Goal: Information Seeking & Learning: Learn about a topic

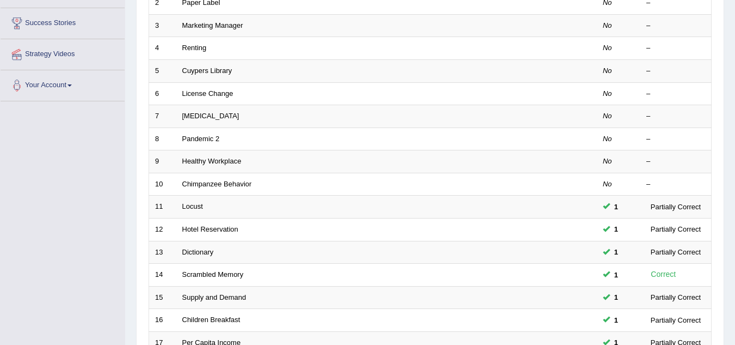
scroll to position [376, 0]
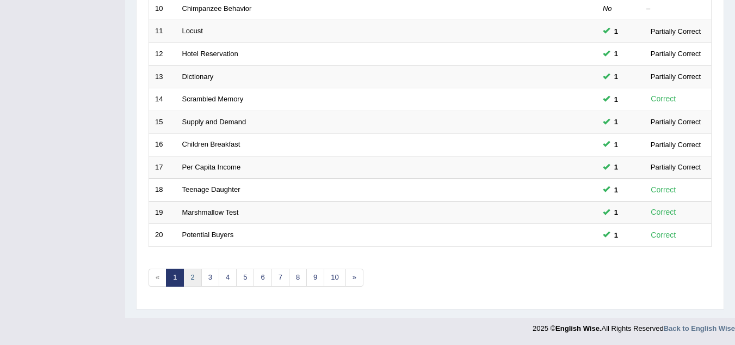
click at [188, 280] on link "2" at bounding box center [192, 277] width 18 height 18
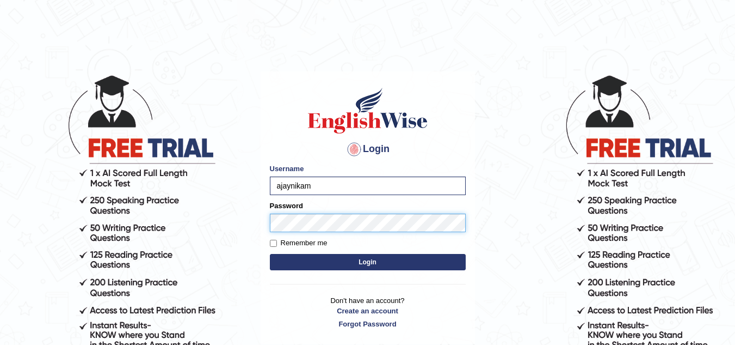
click at [270, 254] on button "Login" at bounding box center [368, 262] width 196 height 16
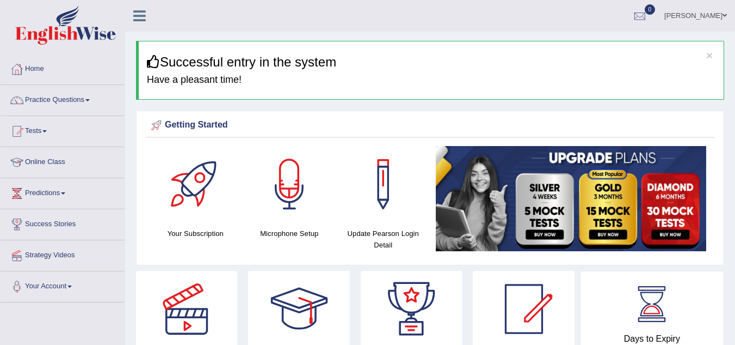
click at [80, 95] on link "Practice Questions" at bounding box center [63, 98] width 124 height 27
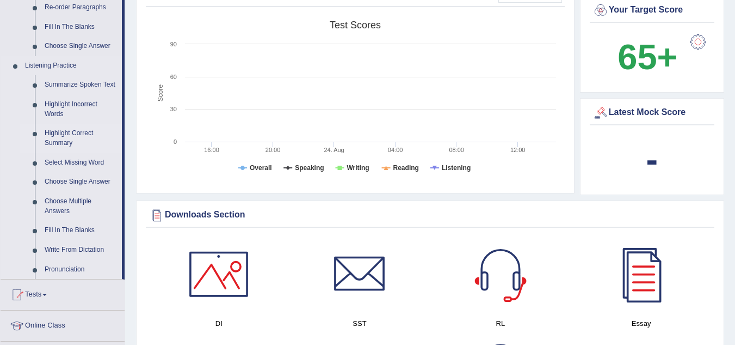
scroll to position [419, 0]
click at [76, 244] on link "Write From Dictation" at bounding box center [81, 250] width 82 height 20
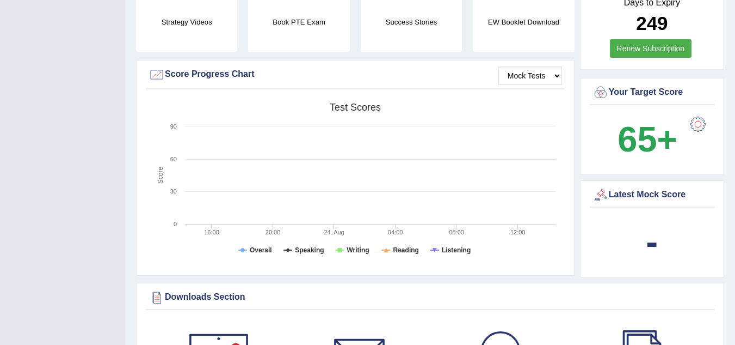
scroll to position [244, 0]
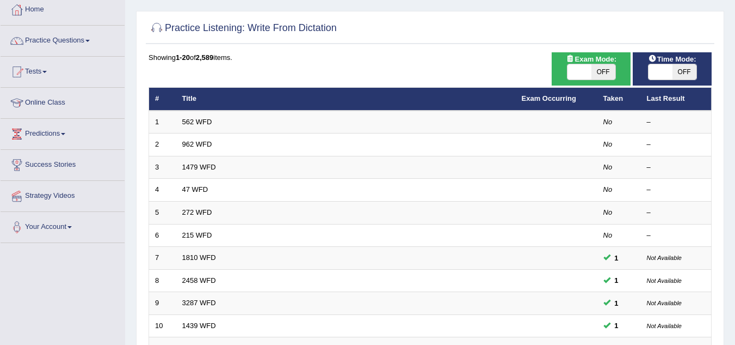
scroll to position [62, 0]
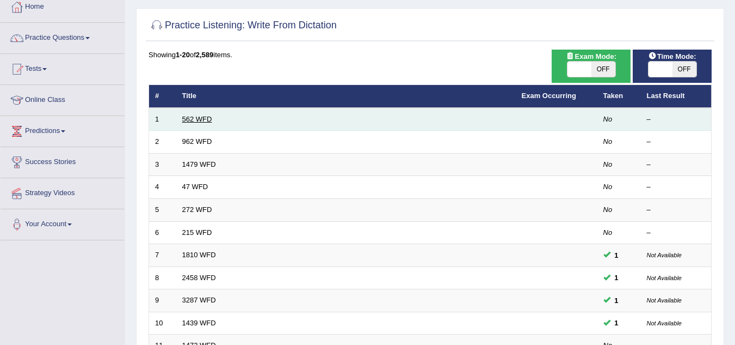
click at [202, 121] on link "562 WFD" at bounding box center [197, 119] width 30 height 8
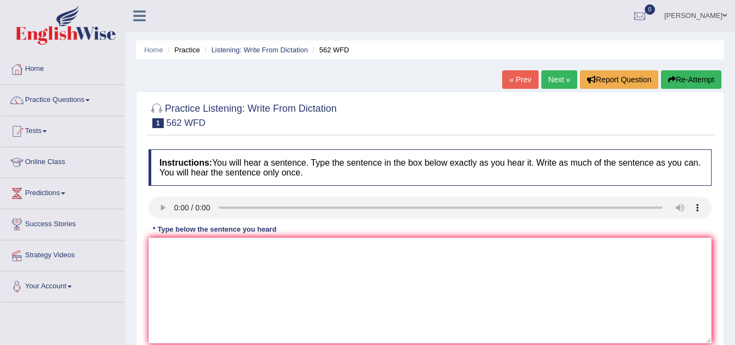
click at [202, 121] on small "562 WFD" at bounding box center [186, 123] width 39 height 10
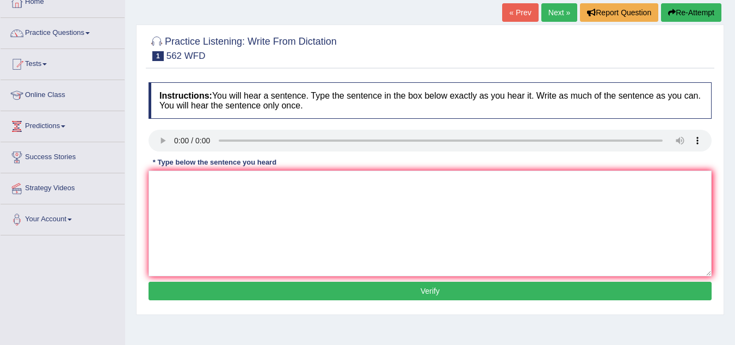
scroll to position [67, 0]
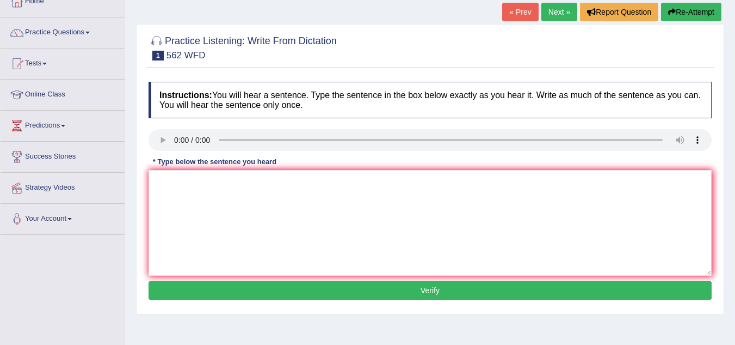
click at [555, 5] on link "Next »" at bounding box center [560, 12] width 36 height 19
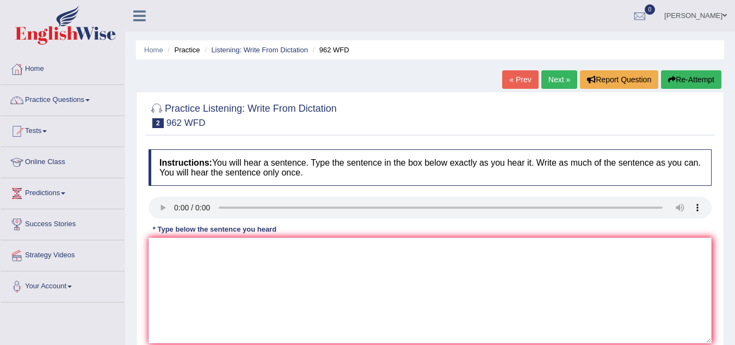
click at [561, 75] on link "Next »" at bounding box center [560, 79] width 36 height 19
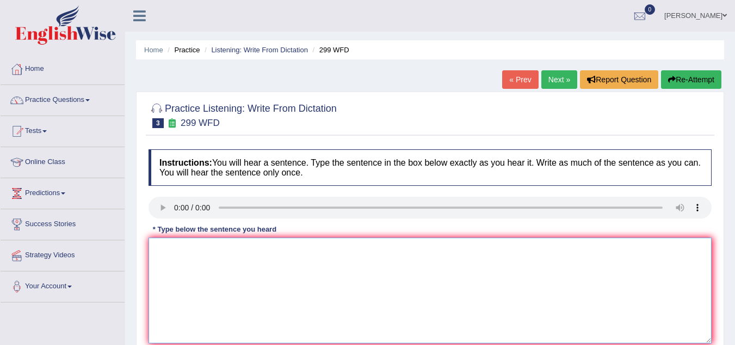
click at [175, 252] on textarea at bounding box center [430, 290] width 563 height 106
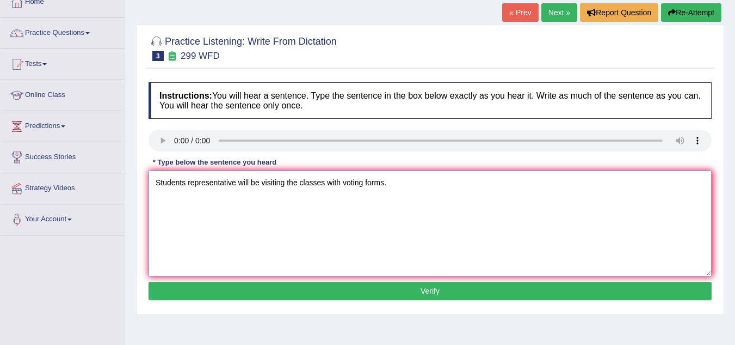
scroll to position [68, 0]
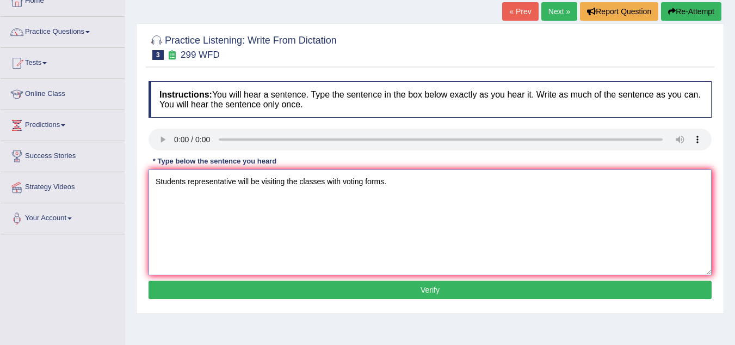
type textarea "Students representative will be visiting the classes with voting forms."
click at [351, 290] on button "Verify" at bounding box center [430, 289] width 563 height 19
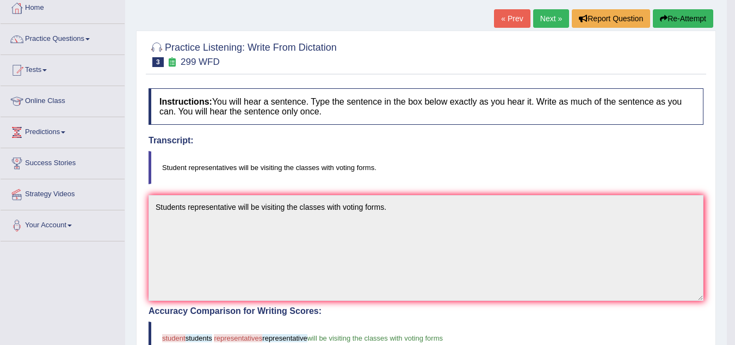
scroll to position [50, 0]
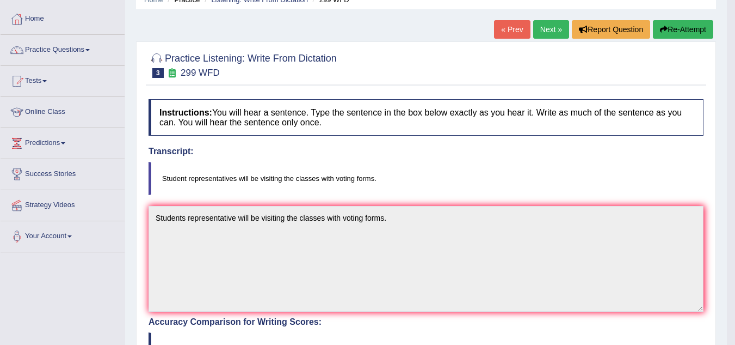
click at [535, 28] on link "Next »" at bounding box center [551, 29] width 36 height 19
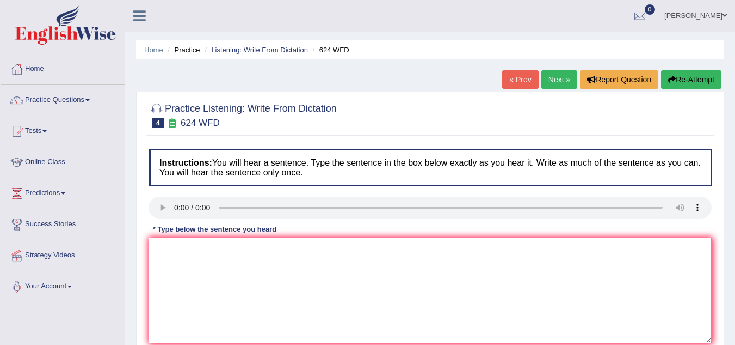
click at [182, 256] on textarea at bounding box center [430, 290] width 563 height 106
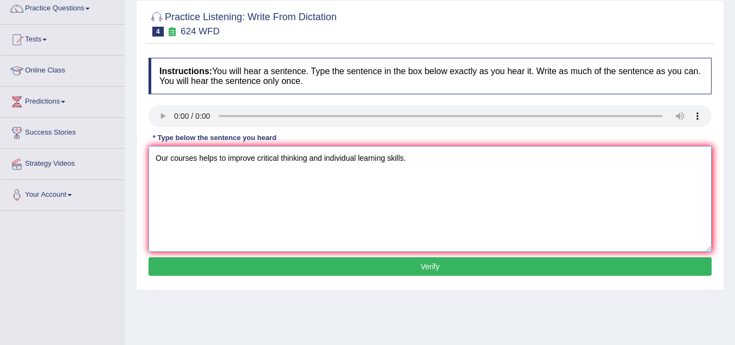
scroll to position [101, 0]
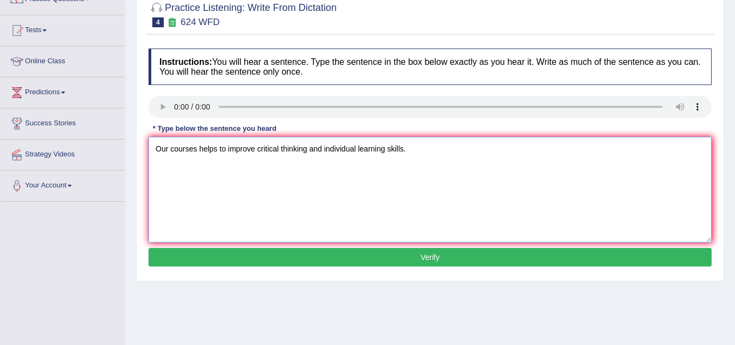
type textarea "Our courses helps to improve critical thinking and individual learning skills."
click at [250, 251] on button "Verify" at bounding box center [430, 257] width 563 height 19
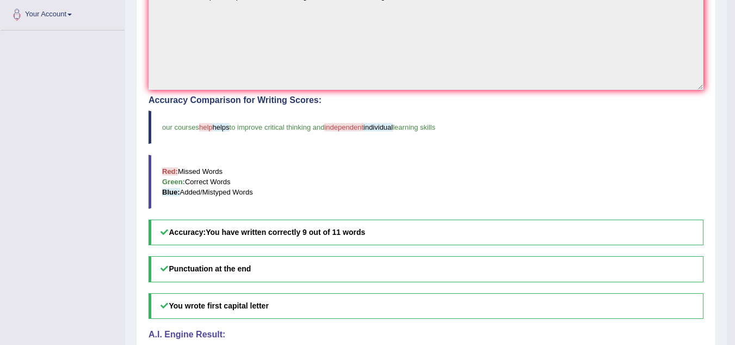
scroll to position [0, 0]
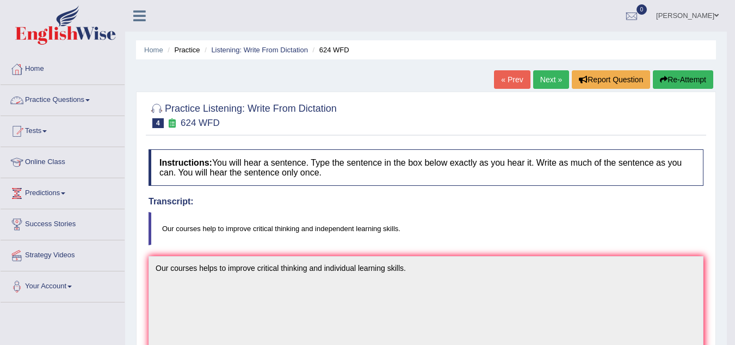
click at [94, 97] on link "Practice Questions" at bounding box center [63, 98] width 124 height 27
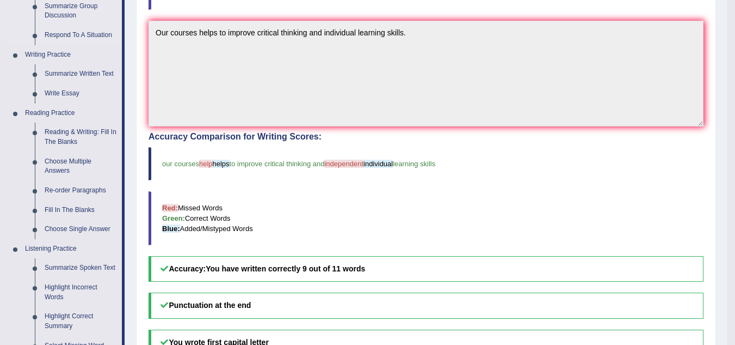
scroll to position [233, 0]
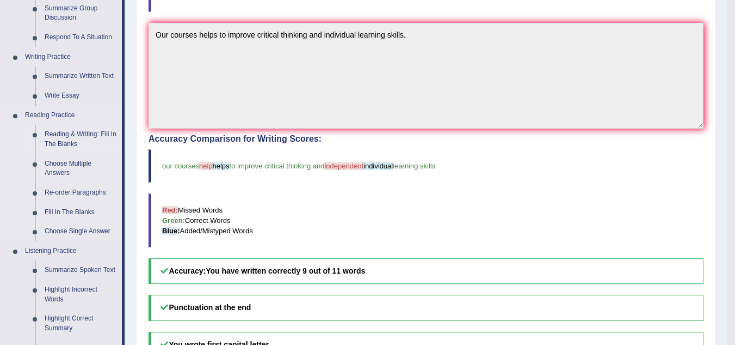
click at [75, 132] on link "Reading & Writing: Fill In The Blanks" at bounding box center [81, 139] width 82 height 29
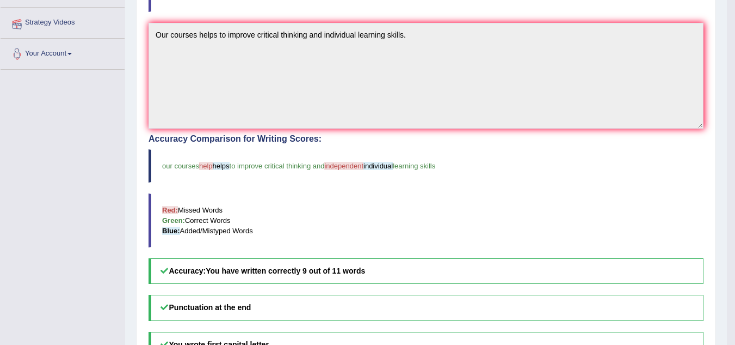
scroll to position [266, 0]
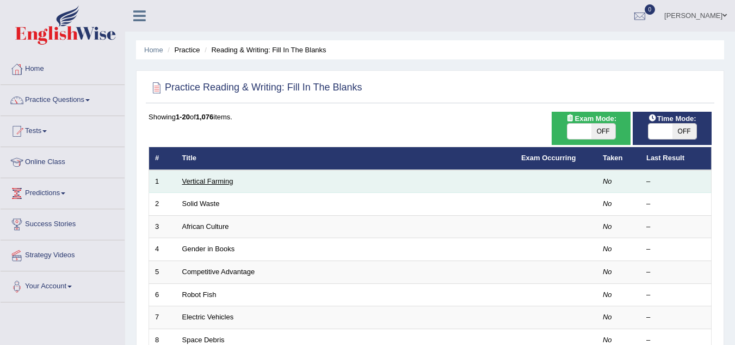
click at [217, 183] on link "Vertical Farming" at bounding box center [207, 181] width 51 height 8
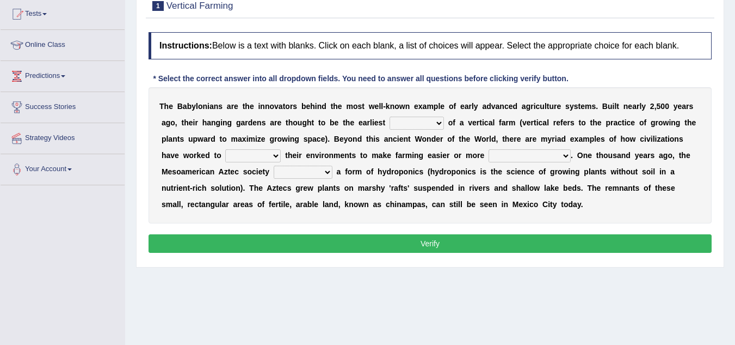
scroll to position [133, 0]
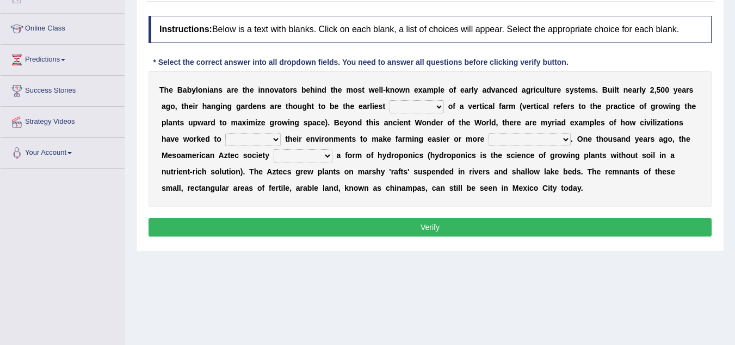
click at [433, 105] on select "prototype failure discredit protocol" at bounding box center [417, 106] width 54 height 13
select select "protocol"
click at [390, 100] on select "prototype failure discredit protocol" at bounding box center [417, 106] width 54 height 13
click at [276, 137] on select "manipulate escape respect disarrange" at bounding box center [253, 139] width 56 height 13
select select "respect"
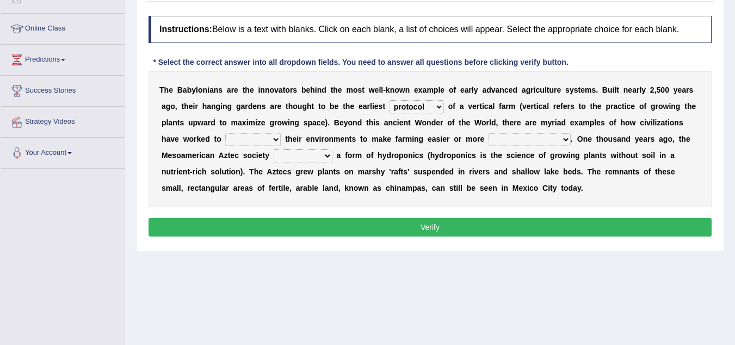
click at [225, 133] on select "manipulate escape respect disarrange" at bounding box center [253, 139] width 56 height 13
click at [535, 144] on select "productive constructive connective counterproductive" at bounding box center [530, 139] width 82 height 13
select select "productive"
click at [489, 133] on select "productive constructive connective counterproductive" at bounding box center [530, 139] width 82 height 13
click at [320, 156] on select "domineered volunteered pioneered engineered" at bounding box center [303, 155] width 59 height 13
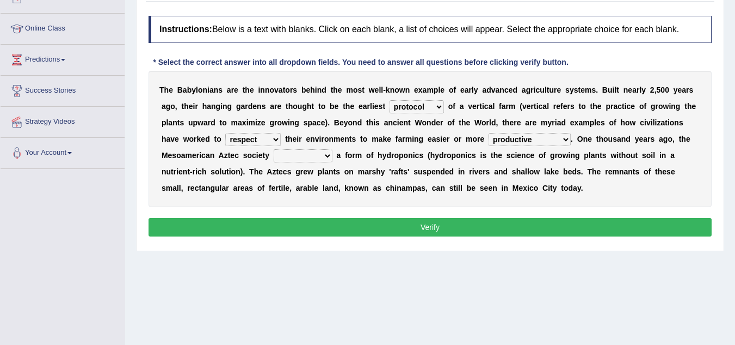
select select "volunteered"
click at [274, 149] on select "domineered volunteered pioneered engineered" at bounding box center [303, 155] width 59 height 13
click at [408, 227] on button "Verify" at bounding box center [430, 227] width 563 height 19
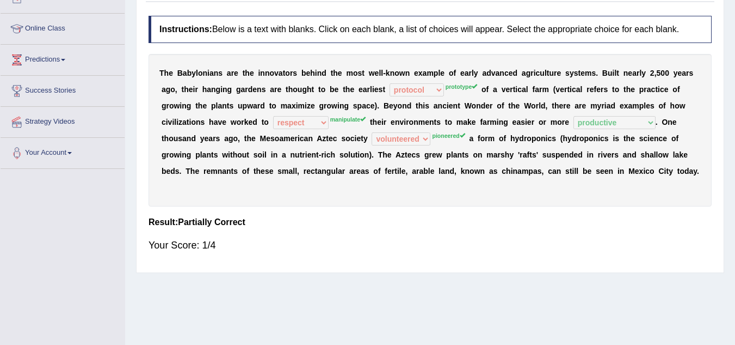
click at [408, 227] on div "Instructions: Below is a text with blanks. Click on each blank, a list of choic…" at bounding box center [430, 138] width 569 height 256
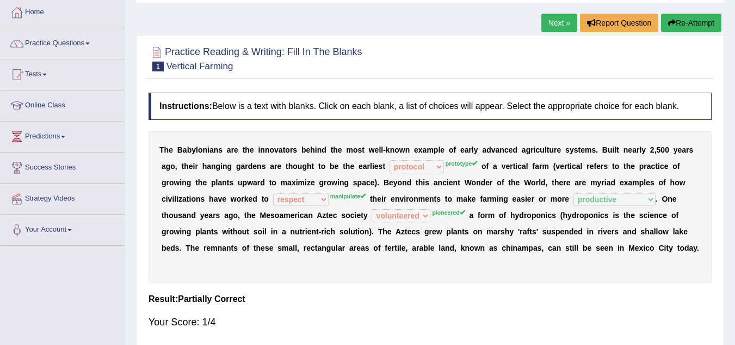
scroll to position [0, 0]
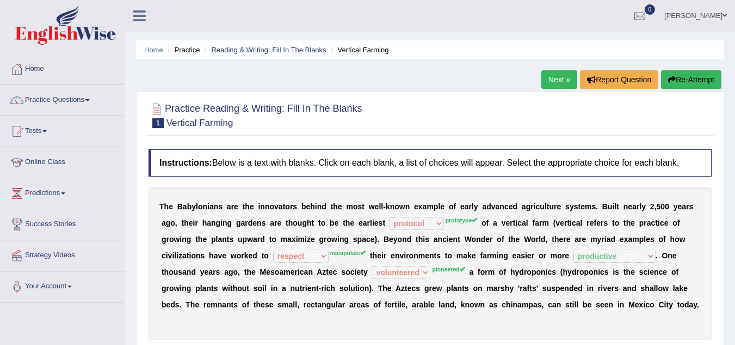
click at [559, 82] on link "Next »" at bounding box center [560, 79] width 36 height 19
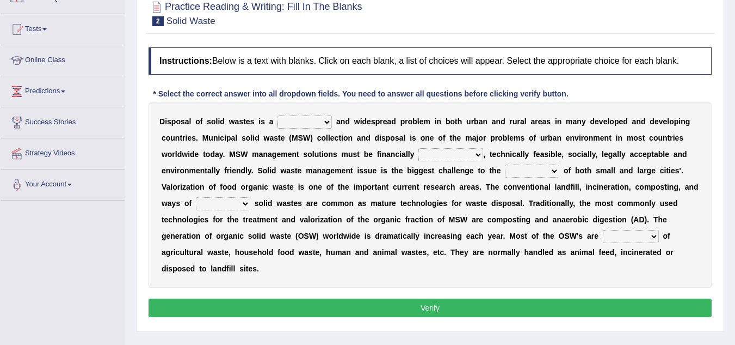
scroll to position [102, 0]
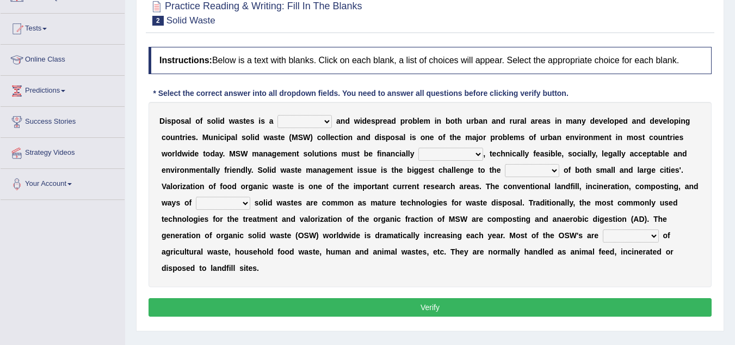
click at [321, 122] on select "slanting stinging stalling shafting" at bounding box center [305, 121] width 54 height 13
click at [425, 93] on div "* Select the correct answer into all dropdown fields. You need to answer all qu…" at bounding box center [361, 93] width 425 height 11
click at [452, 154] on select "unattainable sustainable objectionable treasonable" at bounding box center [451, 154] width 65 height 13
select select "sustainable"
click at [419, 148] on select "unattainable sustainable objectionable treasonable" at bounding box center [451, 154] width 65 height 13
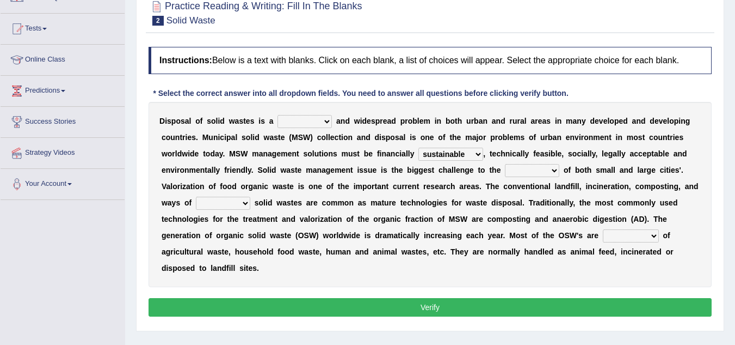
click at [553, 171] on select "plants culture authorities history" at bounding box center [532, 170] width 54 height 13
select select "culture"
click at [505, 164] on select "plants culture authorities history" at bounding box center [532, 170] width 54 height 13
click at [241, 204] on select "reserving preserving deserving handling" at bounding box center [223, 203] width 54 height 13
select select "handling"
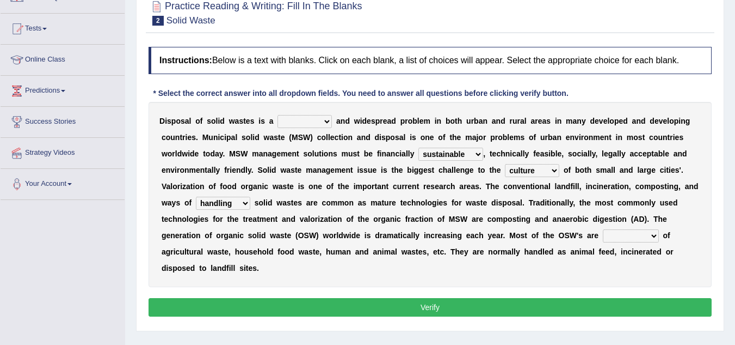
click at [196, 197] on select "reserving preserving deserving handling" at bounding box center [223, 203] width 54 height 13
click at [597, 126] on div "D i s p o s a l o f s o l i d w a s t e s i s a slanting stinging stalling shaf…" at bounding box center [430, 194] width 563 height 185
click at [640, 230] on select "composed disposed composing disposing" at bounding box center [631, 235] width 56 height 13
select select "composed"
click at [603, 229] on select "composed disposed composing disposing" at bounding box center [631, 235] width 56 height 13
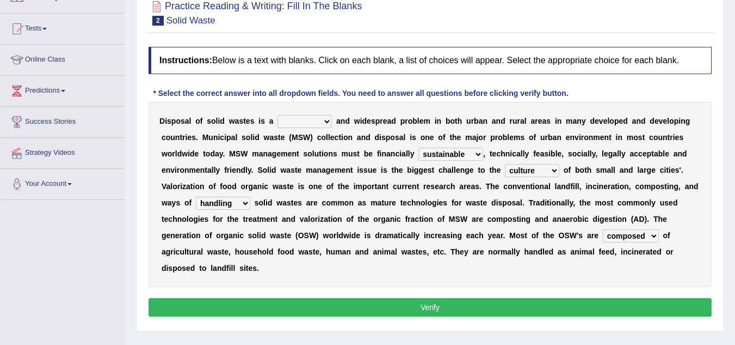
click at [313, 121] on select "slanting stinging stalling shafting" at bounding box center [305, 121] width 54 height 13
select select "slanting"
click at [278, 115] on select "slanting stinging stalling shafting" at bounding box center [305, 121] width 54 height 13
click at [396, 304] on button "Verify" at bounding box center [430, 307] width 563 height 19
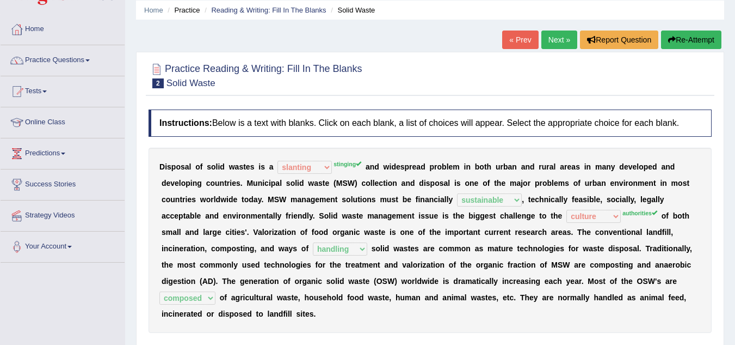
scroll to position [38, 0]
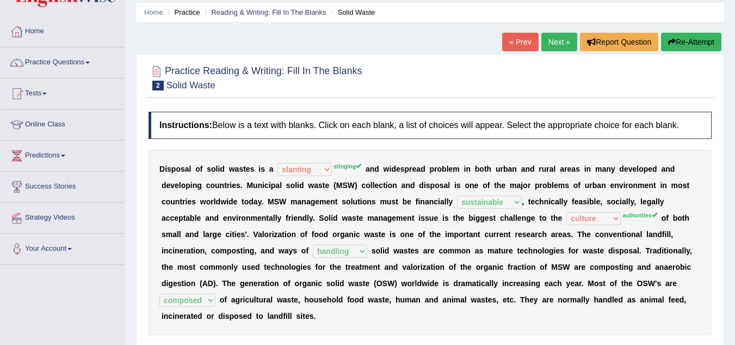
click at [547, 33] on link "Next »" at bounding box center [560, 42] width 36 height 19
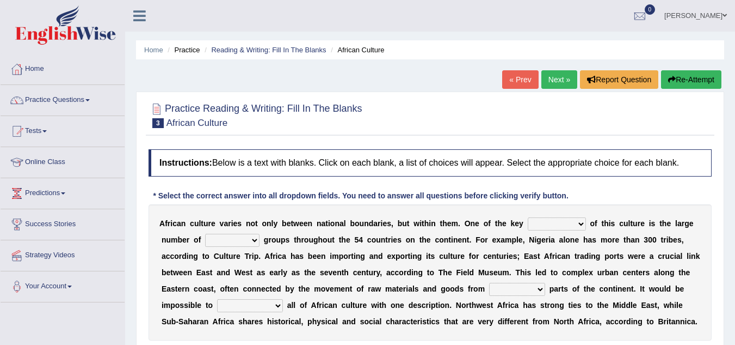
click at [373, 235] on b "o" at bounding box center [374, 239] width 5 height 9
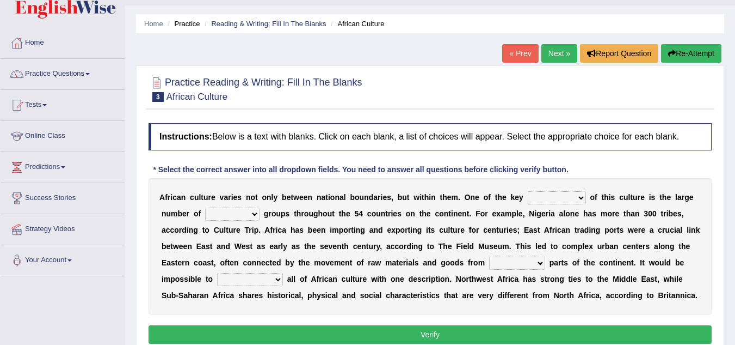
click at [567, 200] on select "conjectures features issues doubts" at bounding box center [557, 197] width 58 height 13
select select "features"
click at [528, 191] on select "conjectures features issues doubts" at bounding box center [557, 197] width 58 height 13
click at [247, 215] on select "ethic ethnic eugenic epic" at bounding box center [232, 213] width 54 height 13
select select "ethnic"
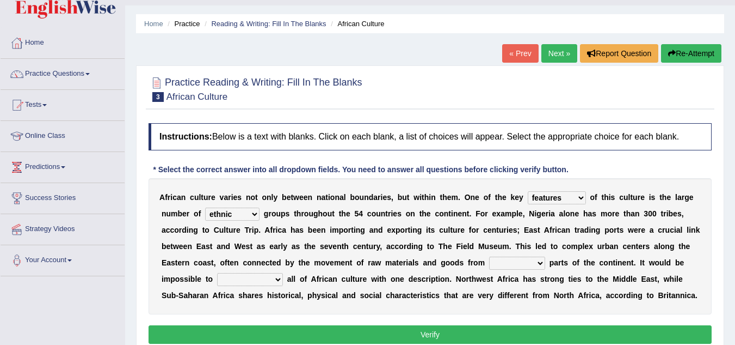
click at [205, 207] on select "ethic ethnic eugenic epic" at bounding box center [232, 213] width 54 height 13
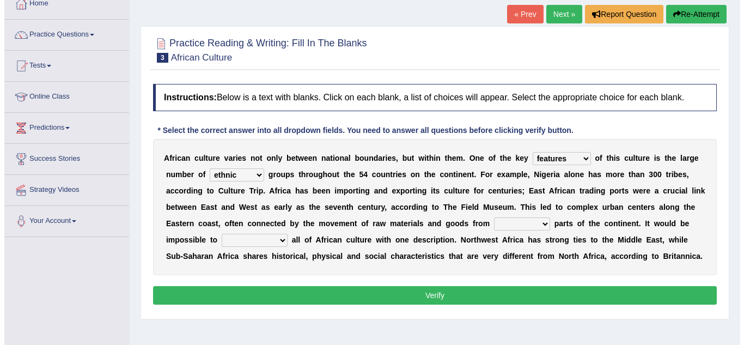
scroll to position [66, 0]
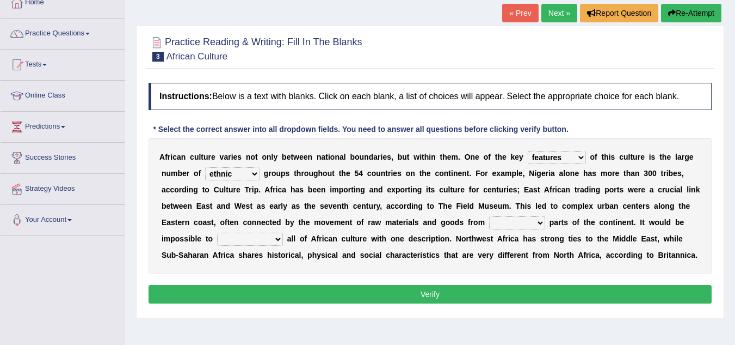
click at [534, 223] on select "forelocked interlocked unlocked landlocked" at bounding box center [517, 222] width 56 height 13
select select "unlocked"
click at [489, 216] on select "forelocked interlocked unlocked landlocked" at bounding box center [517, 222] width 56 height 13
click at [266, 239] on select "characterize conceptualize symbolize synthesize" at bounding box center [250, 238] width 66 height 13
select select "characterize"
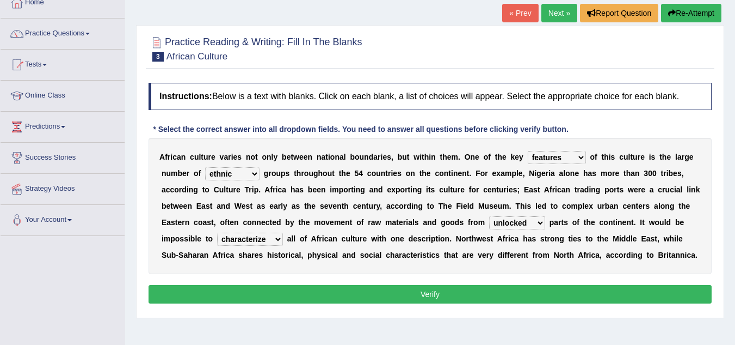
click at [217, 232] on select "characterize conceptualize symbolize synthesize" at bounding box center [250, 238] width 66 height 13
click at [388, 297] on button "Verify" at bounding box center [430, 294] width 563 height 19
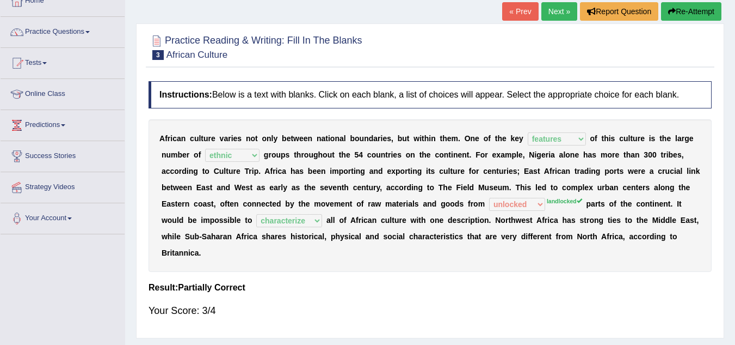
scroll to position [0, 0]
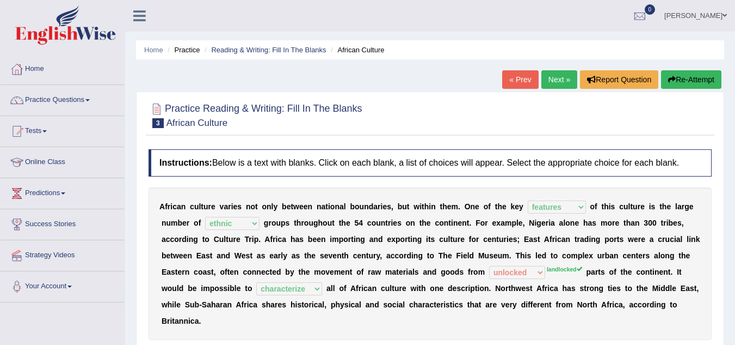
click at [557, 80] on link "Next »" at bounding box center [560, 79] width 36 height 19
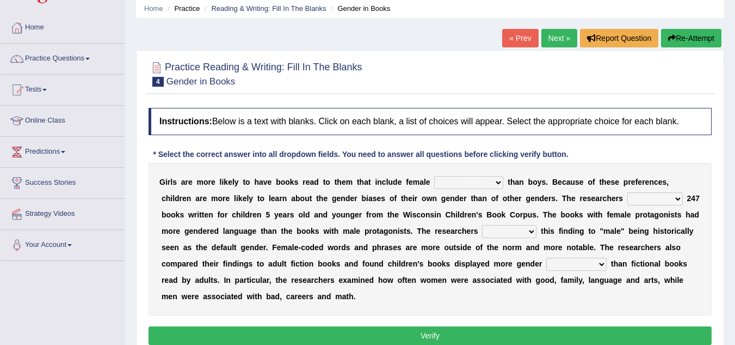
scroll to position [42, 0]
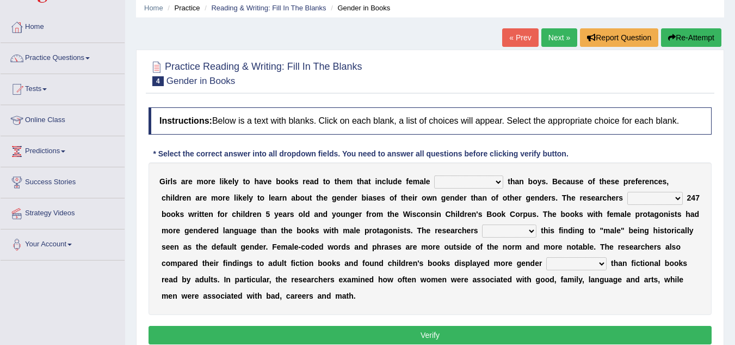
click at [480, 185] on select "protagonists cosmogonists agonists expressionists" at bounding box center [468, 181] width 69 height 13
select select "agonists"
click at [434, 175] on select "protagonists cosmogonists agonists expressionists" at bounding box center [468, 181] width 69 height 13
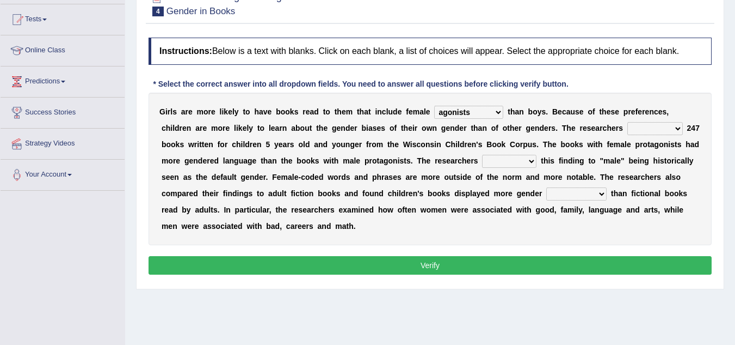
scroll to position [112, 0]
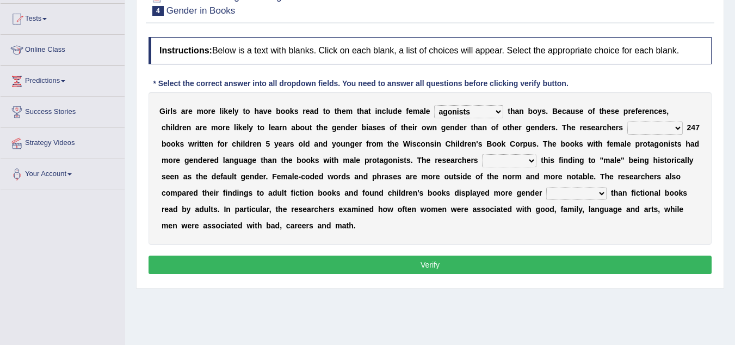
click at [660, 131] on select "hydrolyzed paralyzed catalyzed analyzed" at bounding box center [656, 127] width 56 height 13
select select "analyzed"
click at [628, 121] on select "hydrolyzed paralyzed catalyzed analyzed" at bounding box center [656, 127] width 56 height 13
click at [476, 112] on select "protagonists cosmogonists agonists expressionists" at bounding box center [468, 111] width 69 height 13
select select "protagonists"
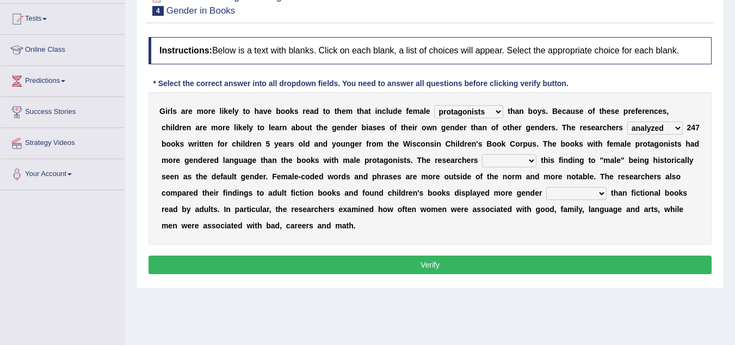
click at [434, 105] on select "protagonists cosmogonists agonists expressionists" at bounding box center [468, 111] width 69 height 13
click at [508, 165] on select "contribute tribute distribute attribute" at bounding box center [509, 160] width 54 height 13
select select "contribute"
click at [482, 154] on select "contribute tribute distribute attribute" at bounding box center [509, 160] width 54 height 13
click at [509, 161] on select "contribute tribute distribute attribute" at bounding box center [509, 160] width 54 height 13
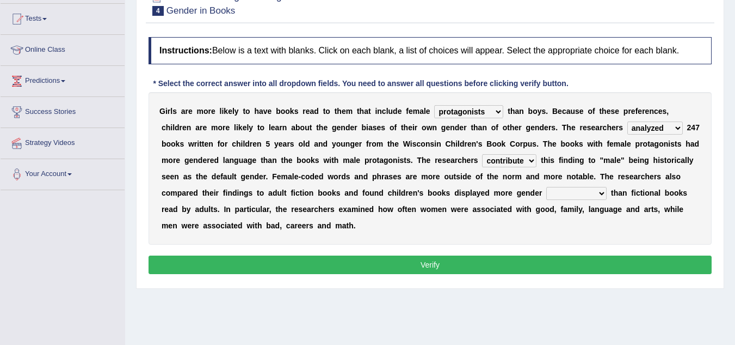
click at [482, 154] on select "contribute tribute distribute attribute" at bounding box center [509, 160] width 54 height 13
click at [564, 193] on select "stereotypes teletypes prototypes electrotypes" at bounding box center [577, 193] width 60 height 13
select select "stereotypes"
click at [547, 187] on select "stereotypes teletypes prototypes electrotypes" at bounding box center [577, 193] width 60 height 13
click at [431, 265] on button "Verify" at bounding box center [430, 264] width 563 height 19
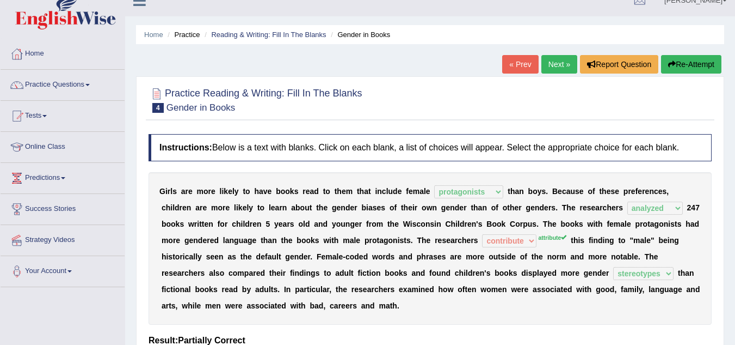
scroll to position [13, 0]
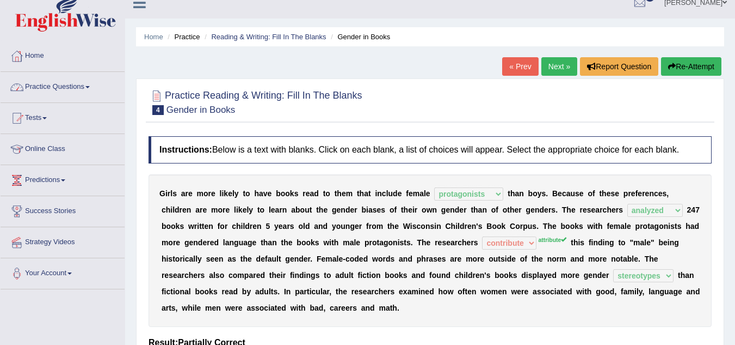
click at [47, 118] on span at bounding box center [44, 118] width 4 height 2
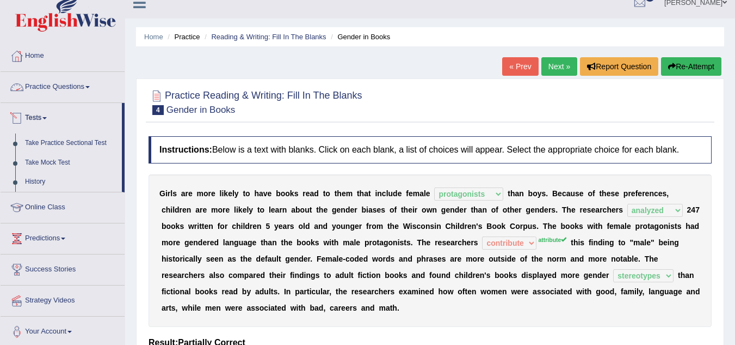
click at [74, 82] on link "Practice Questions" at bounding box center [63, 85] width 124 height 27
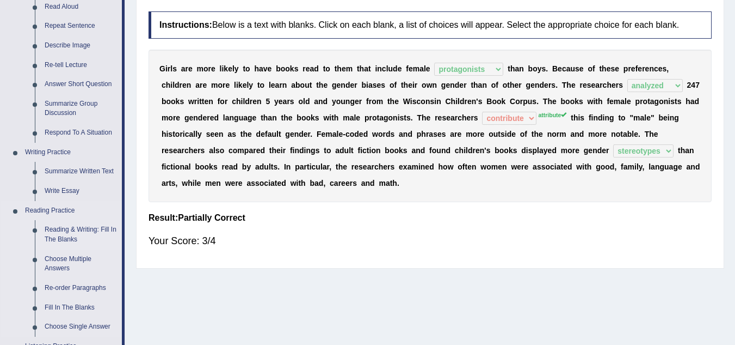
scroll to position [182, 0]
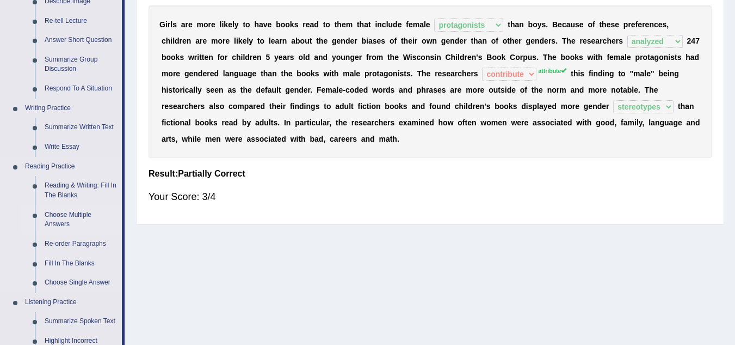
click at [77, 216] on link "Choose Multiple Answers" at bounding box center [81, 219] width 82 height 29
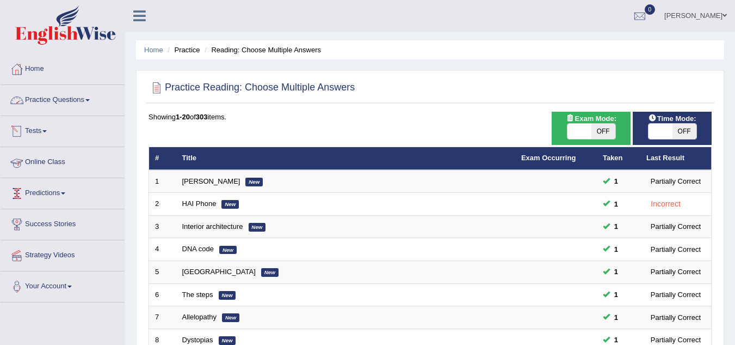
click at [89, 102] on link "Practice Questions" at bounding box center [63, 98] width 124 height 27
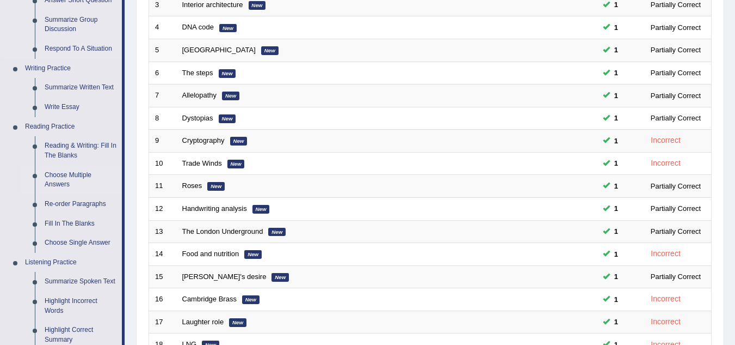
scroll to position [222, 0]
click at [78, 219] on link "Fill In The Blanks" at bounding box center [81, 223] width 82 height 20
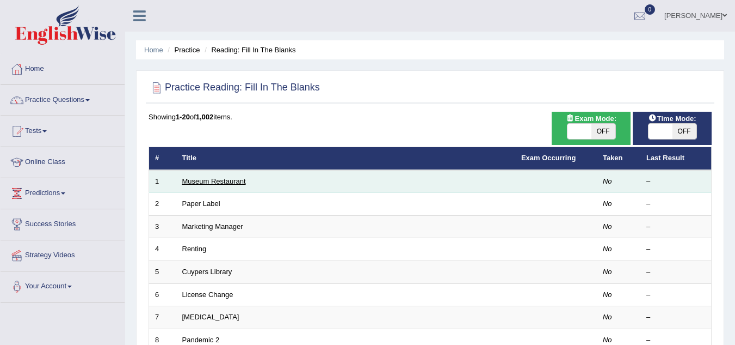
click at [201, 181] on link "Museum Restaurant" at bounding box center [214, 181] width 64 height 8
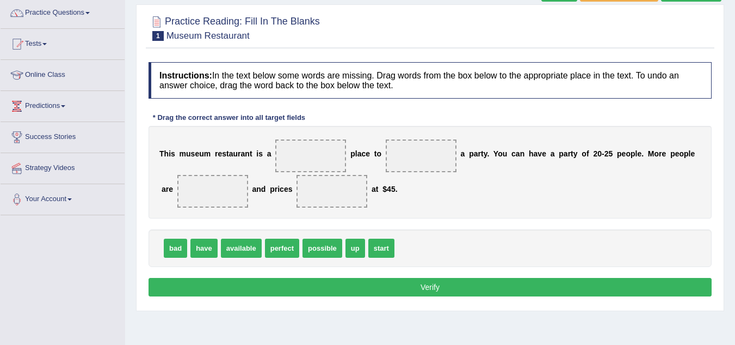
scroll to position [88, 0]
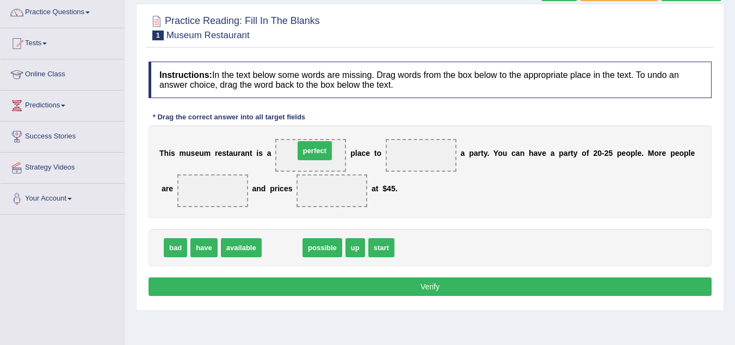
drag, startPoint x: 279, startPoint y: 247, endPoint x: 312, endPoint y: 152, distance: 100.2
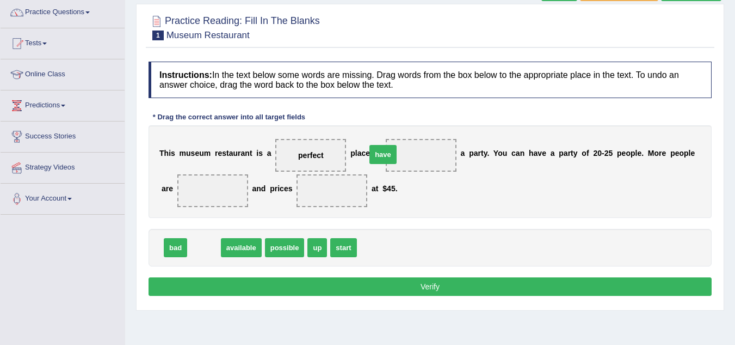
drag, startPoint x: 204, startPoint y: 249, endPoint x: 405, endPoint y: 156, distance: 221.9
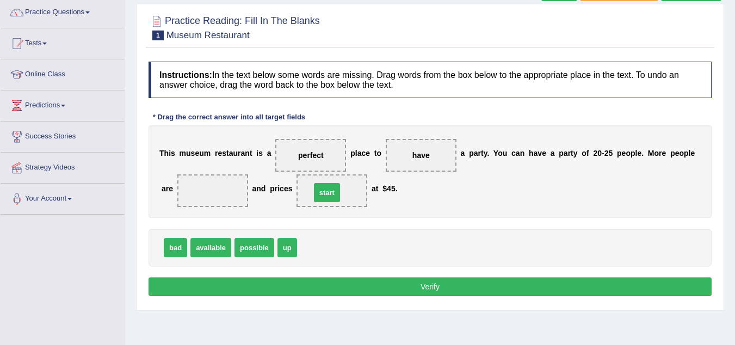
drag, startPoint x: 312, startPoint y: 253, endPoint x: 326, endPoint y: 198, distance: 56.6
drag, startPoint x: 287, startPoint y: 247, endPoint x: 224, endPoint y: 200, distance: 78.3
click at [429, 283] on button "Verify" at bounding box center [430, 286] width 563 height 19
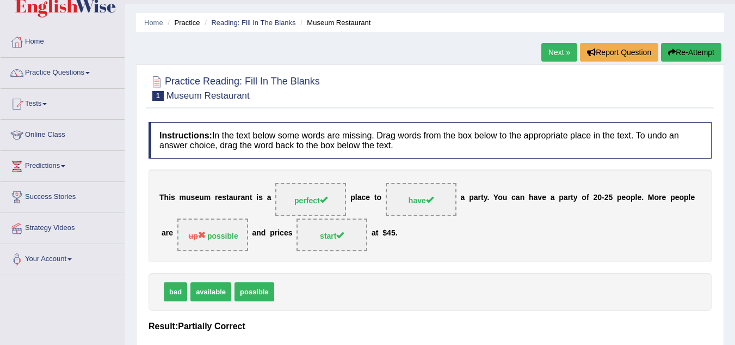
scroll to position [0, 0]
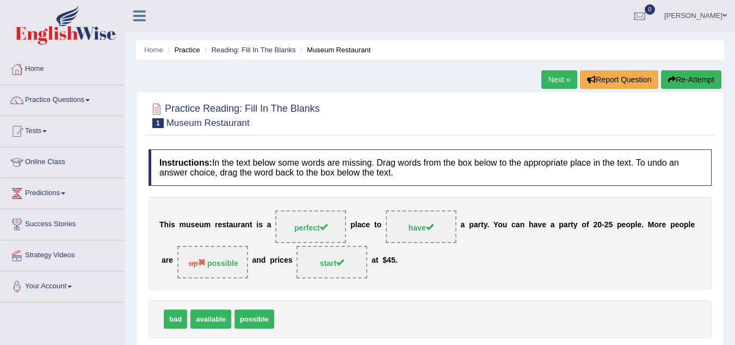
click at [557, 77] on link "Next »" at bounding box center [560, 79] width 36 height 19
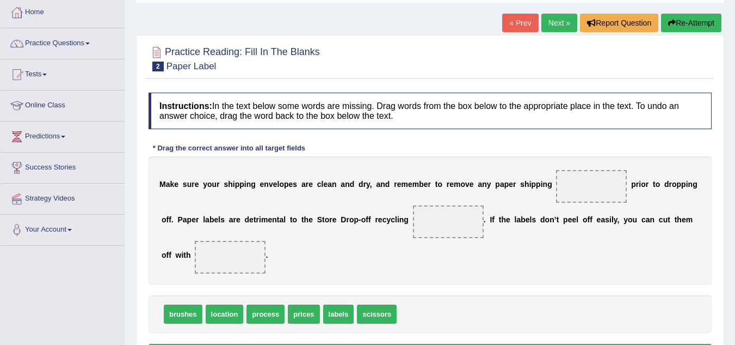
scroll to position [57, 0]
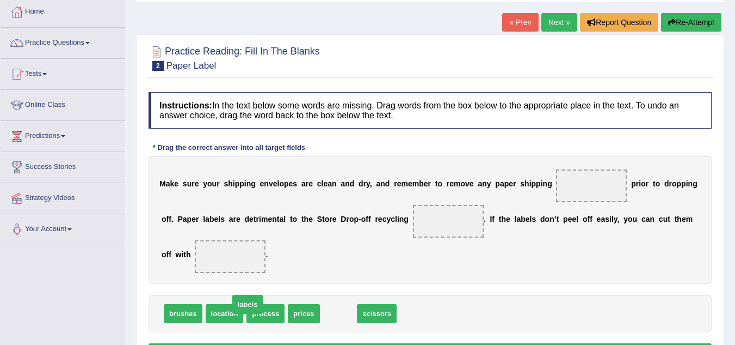
drag, startPoint x: 338, startPoint y: 321, endPoint x: 243, endPoint y: 312, distance: 95.1
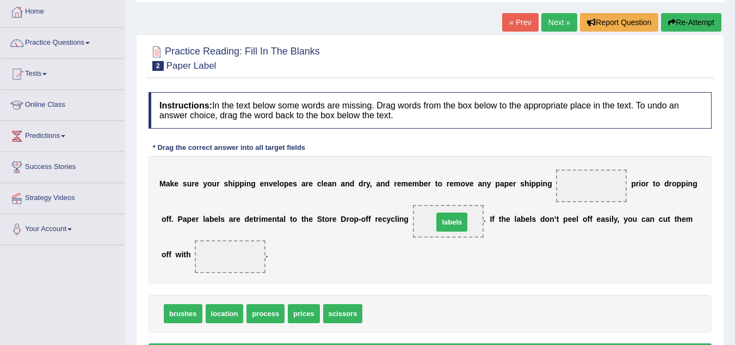
drag, startPoint x: 389, startPoint y: 318, endPoint x: 484, endPoint y: 214, distance: 141.0
drag, startPoint x: 427, startPoint y: 228, endPoint x: 592, endPoint y: 176, distance: 173.0
click at [592, 176] on div "M a k e s u r e y o u r s h i p p i n g e n v e l o p e s a r e c l e a n a n d…" at bounding box center [430, 220] width 563 height 128
click at [437, 229] on span "labels" at bounding box center [448, 221] width 71 height 33
drag, startPoint x: 447, startPoint y: 225, endPoint x: 602, endPoint y: 187, distance: 159.2
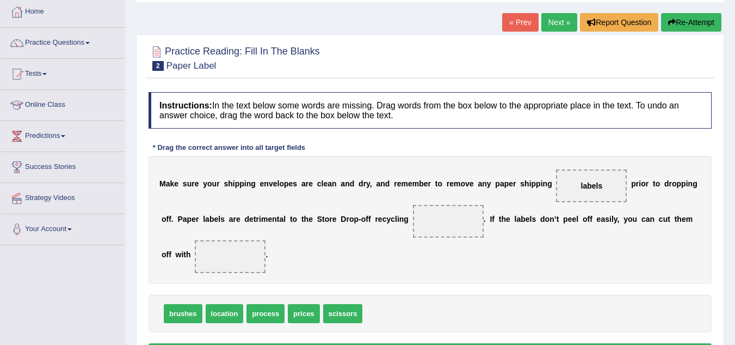
drag, startPoint x: 262, startPoint y: 315, endPoint x: 438, endPoint y: 225, distance: 198.2
drag, startPoint x: 261, startPoint y: 318, endPoint x: 428, endPoint y: 226, distance: 191.0
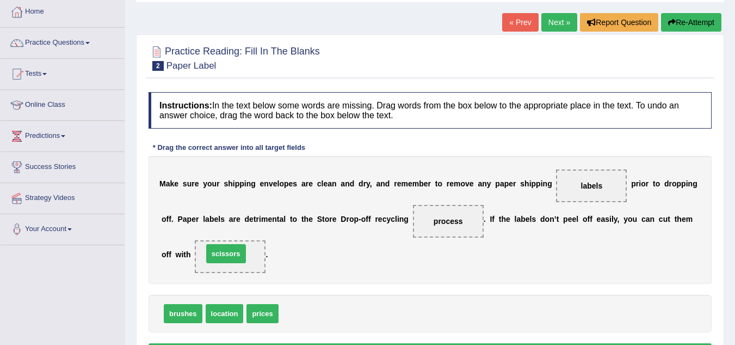
drag, startPoint x: 305, startPoint y: 315, endPoint x: 229, endPoint y: 255, distance: 96.5
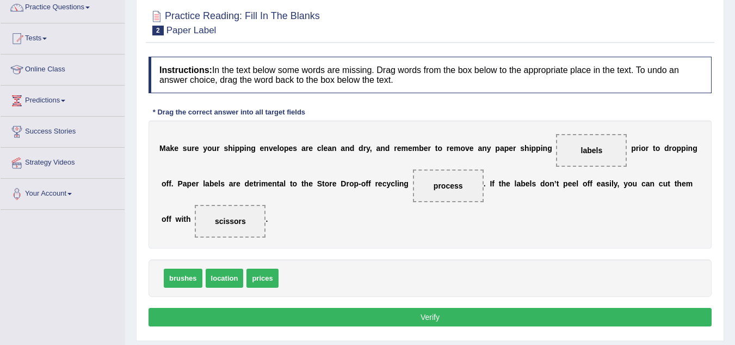
scroll to position [105, 0]
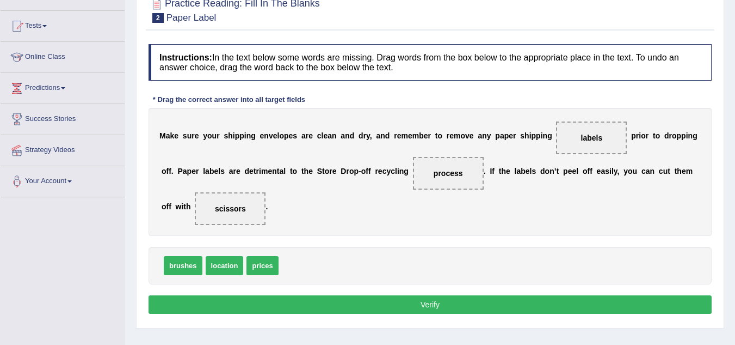
click at [421, 309] on button "Verify" at bounding box center [430, 304] width 563 height 19
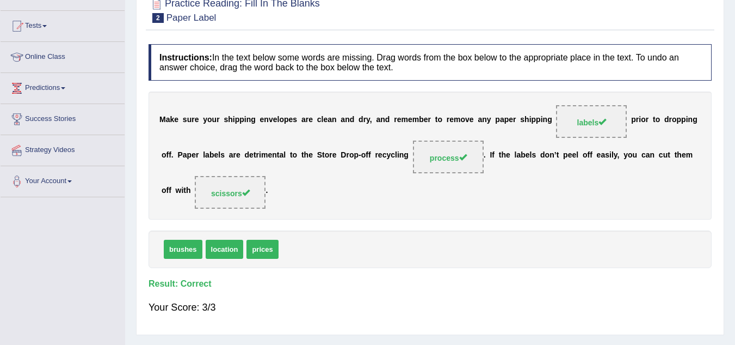
scroll to position [0, 0]
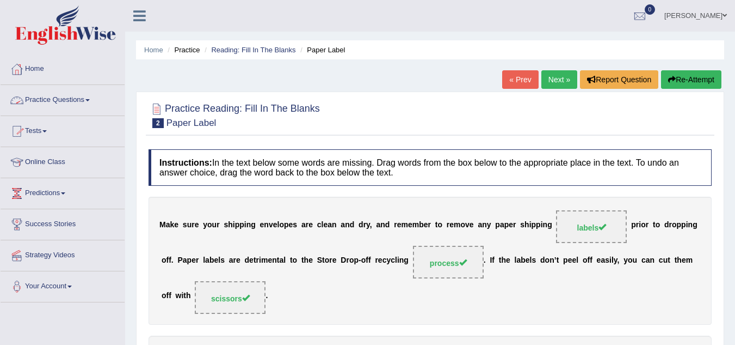
click at [91, 101] on link "Practice Questions" at bounding box center [63, 98] width 124 height 27
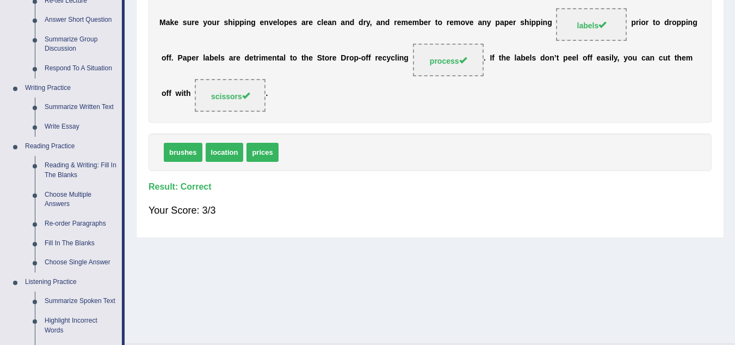
scroll to position [202, 0]
click at [77, 219] on link "Re-order Paragraphs" at bounding box center [81, 223] width 82 height 20
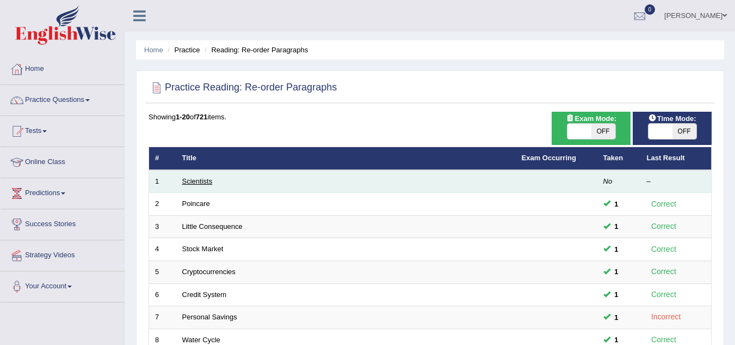
click at [210, 181] on link "Scientists" at bounding box center [197, 181] width 30 height 8
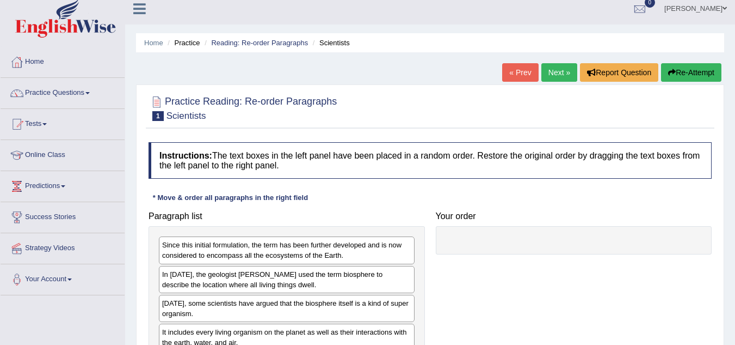
scroll to position [7, 0]
click at [90, 94] on span at bounding box center [87, 94] width 4 height 2
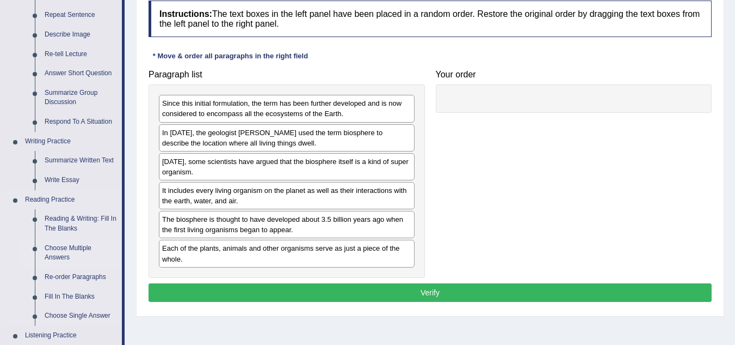
scroll to position [190, 0]
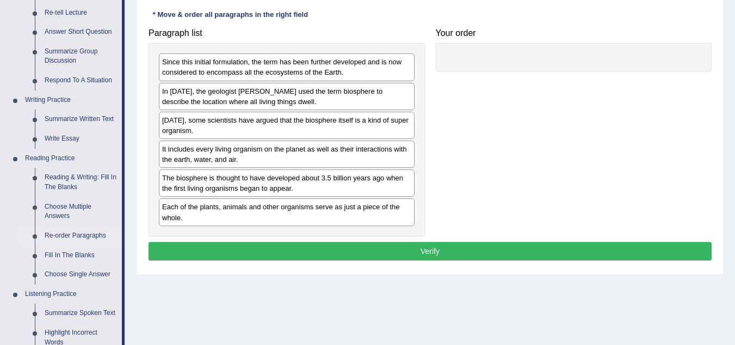
click at [81, 228] on link "Re-order Paragraphs" at bounding box center [81, 236] width 82 height 20
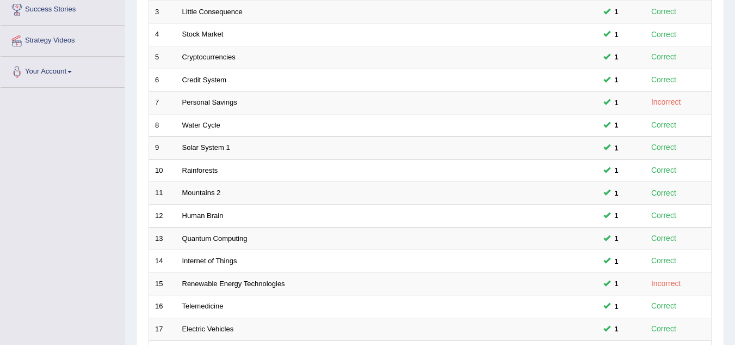
scroll to position [376, 0]
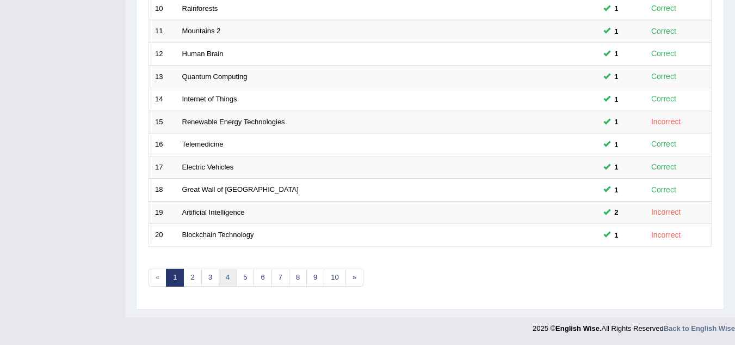
click at [226, 281] on link "4" at bounding box center [228, 277] width 18 height 18
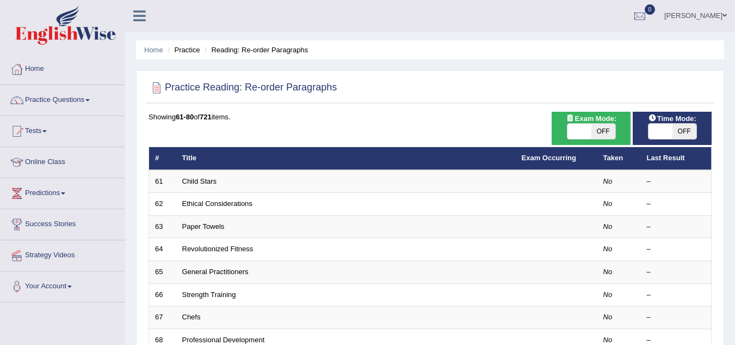
click at [226, 281] on td "General Practitioners" at bounding box center [346, 272] width 340 height 23
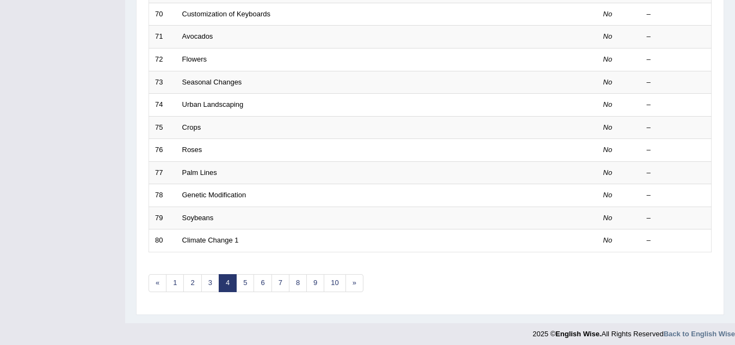
scroll to position [376, 0]
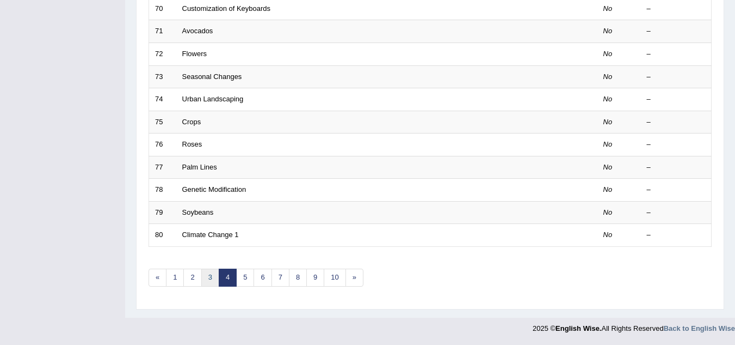
click at [211, 278] on link "3" at bounding box center [210, 277] width 18 height 18
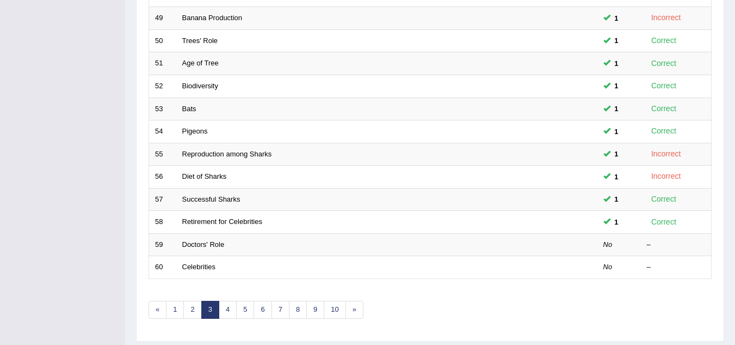
scroll to position [376, 0]
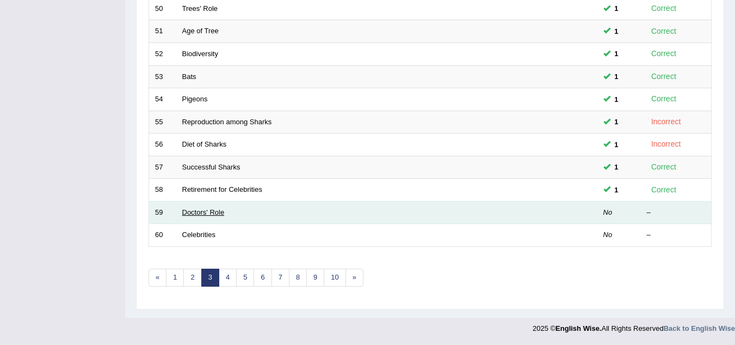
click at [205, 216] on link "Doctors' Role" at bounding box center [203, 212] width 42 height 8
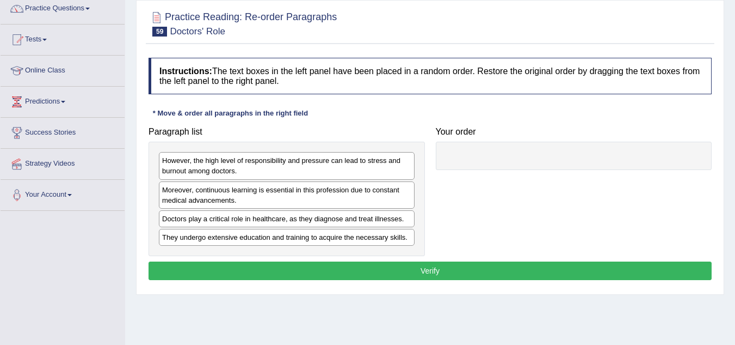
scroll to position [92, 0]
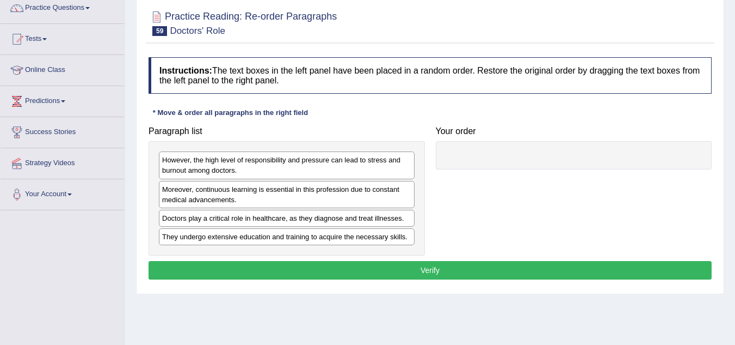
click at [213, 191] on div "Moreover, continuous learning is essential in this profession due to constant m…" at bounding box center [287, 194] width 256 height 27
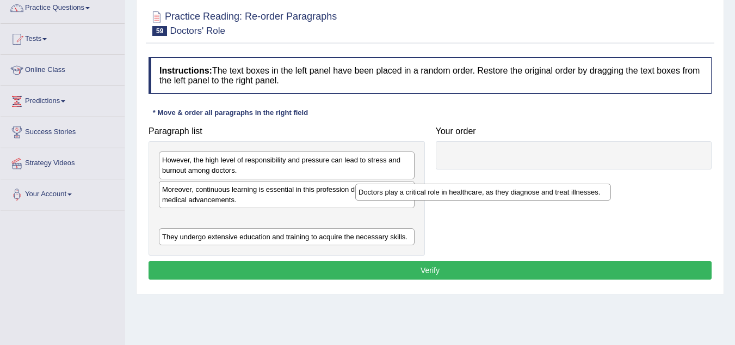
drag, startPoint x: 217, startPoint y: 222, endPoint x: 441, endPoint y: 195, distance: 226.4
click at [441, 195] on div "Doctors play a critical role in healthcare, as they diagnose and treat illnesse…" at bounding box center [483, 191] width 256 height 17
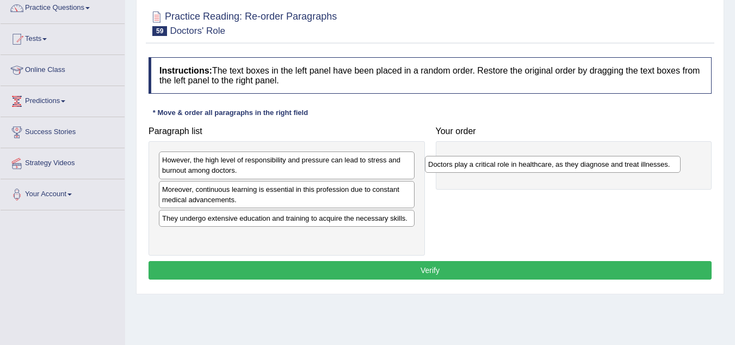
drag, startPoint x: 226, startPoint y: 220, endPoint x: 492, endPoint y: 166, distance: 271.6
click at [492, 166] on div "Doctors play a critical role in healthcare, as they diagnose and treat illnesse…" at bounding box center [553, 164] width 256 height 17
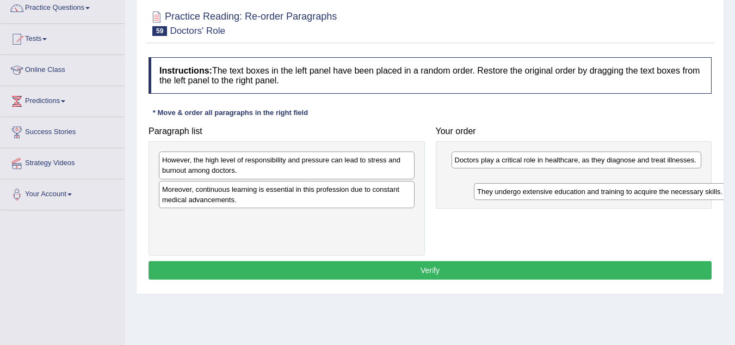
drag, startPoint x: 246, startPoint y: 223, endPoint x: 562, endPoint y: 197, distance: 316.8
click at [562, 197] on div "They undergo extensive education and training to acquire the necessary skills." at bounding box center [602, 191] width 256 height 17
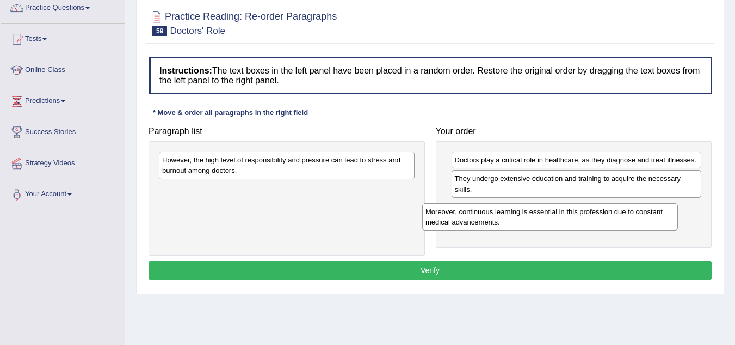
drag, startPoint x: 238, startPoint y: 194, endPoint x: 507, endPoint y: 216, distance: 270.4
click at [507, 216] on div "Moreover, continuous learning is essential in this profession due to constant m…" at bounding box center [550, 216] width 256 height 27
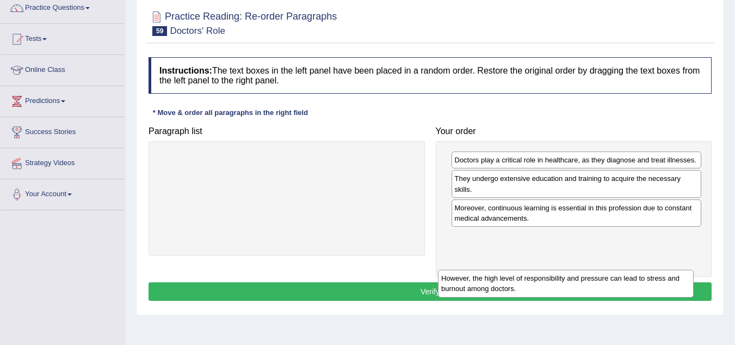
drag, startPoint x: 265, startPoint y: 168, endPoint x: 545, endPoint y: 304, distance: 310.9
click at [545, 297] on div "However, the high level of responsibility and pressure can lead to stress and b…" at bounding box center [566, 282] width 256 height 27
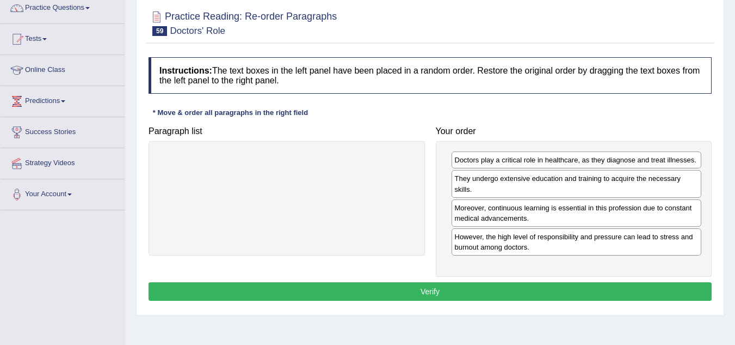
click at [434, 285] on button "Verify" at bounding box center [430, 291] width 563 height 19
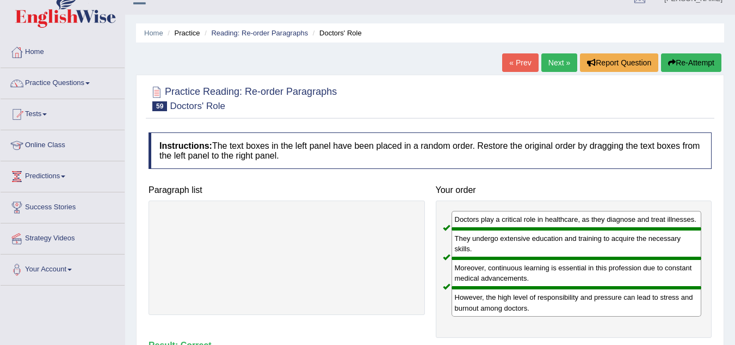
scroll to position [0, 0]
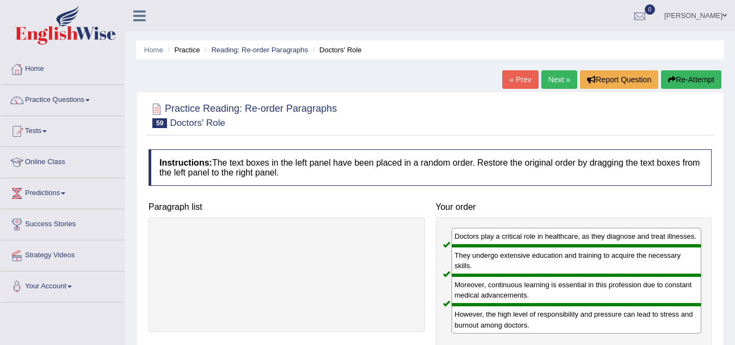
click at [555, 82] on link "Next »" at bounding box center [560, 79] width 36 height 19
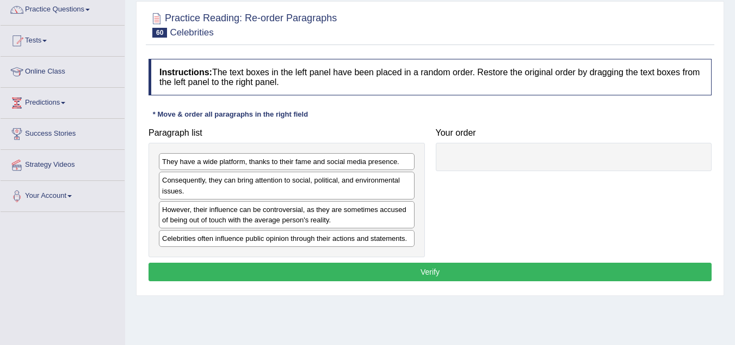
scroll to position [91, 0]
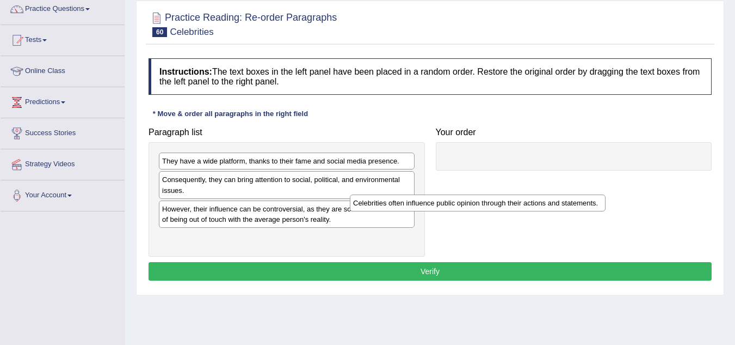
drag, startPoint x: 250, startPoint y: 240, endPoint x: 484, endPoint y: 180, distance: 242.0
click at [484, 194] on div "Celebrities often influence public opinion through their actions and statements." at bounding box center [478, 202] width 256 height 17
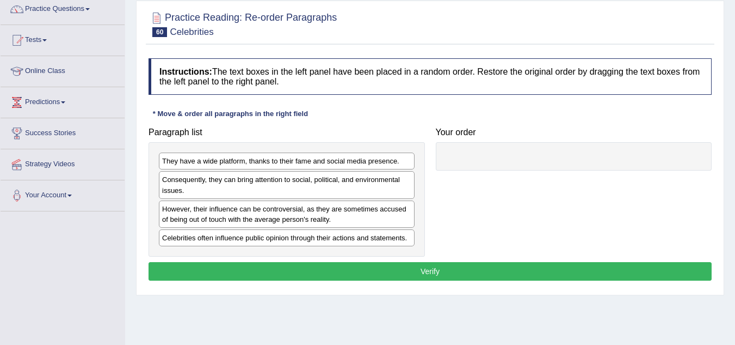
scroll to position [0, 0]
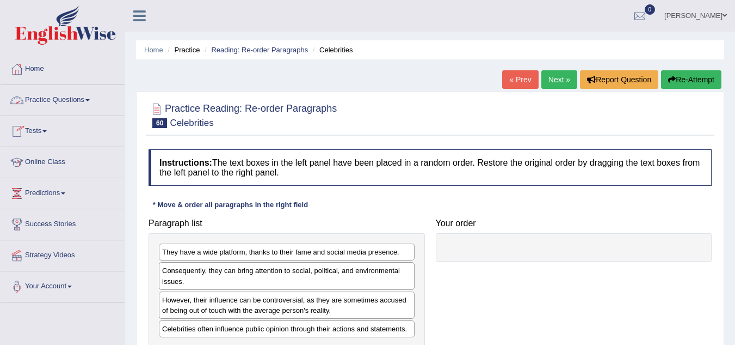
click at [69, 109] on link "Practice Questions" at bounding box center [63, 98] width 124 height 27
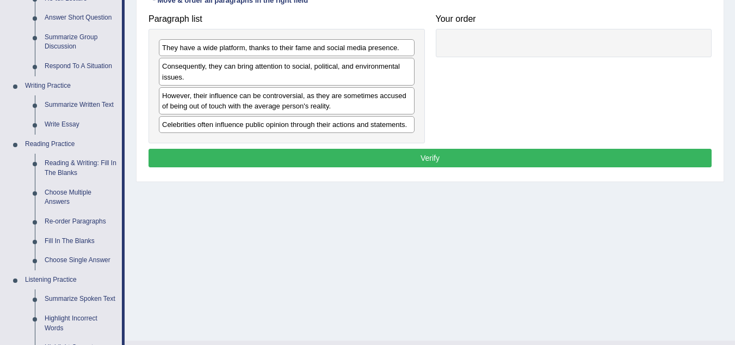
scroll to position [242, 0]
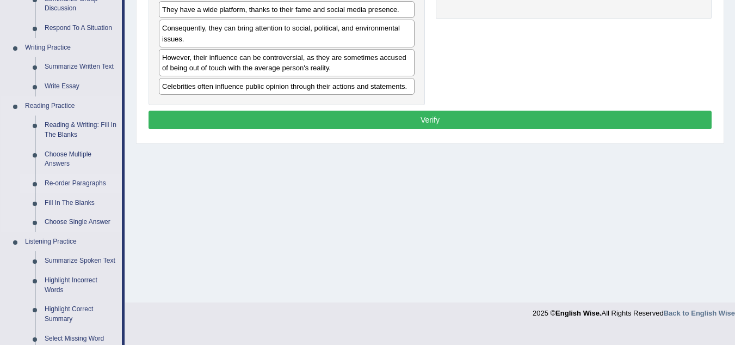
click at [81, 177] on link "Re-order Paragraphs" at bounding box center [81, 184] width 82 height 20
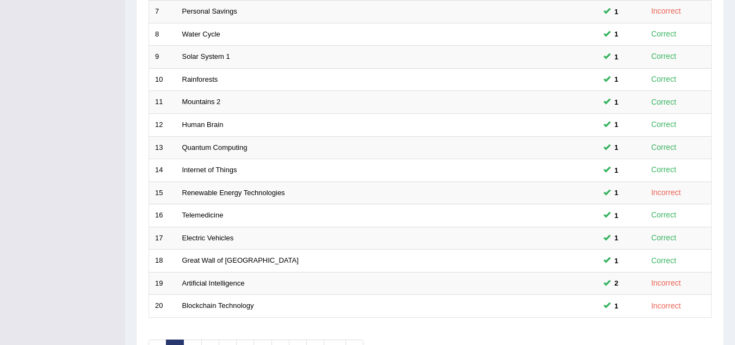
scroll to position [376, 0]
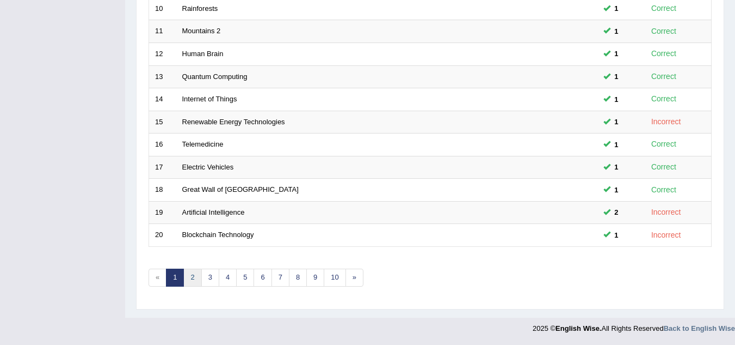
click at [189, 272] on link "2" at bounding box center [192, 277] width 18 height 18
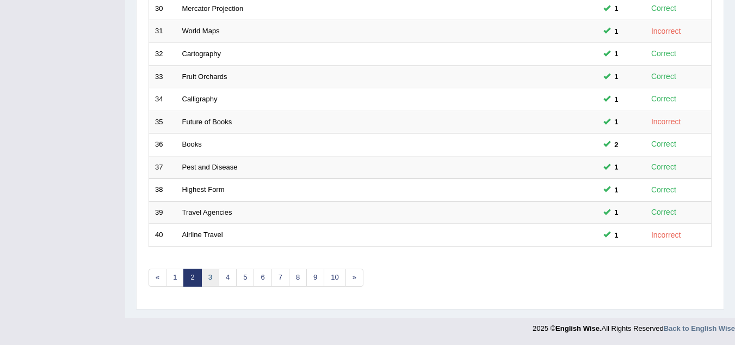
click at [213, 279] on link "3" at bounding box center [210, 277] width 18 height 18
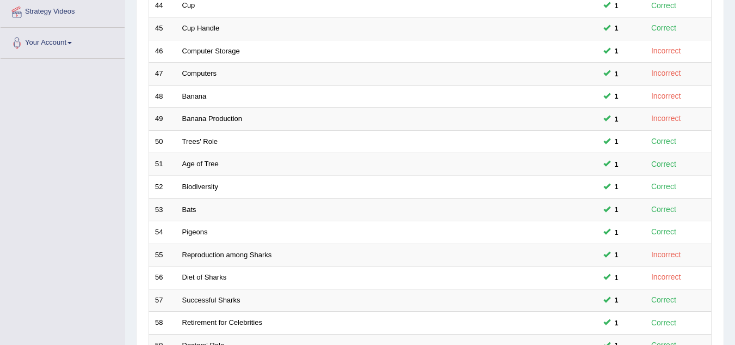
scroll to position [376, 0]
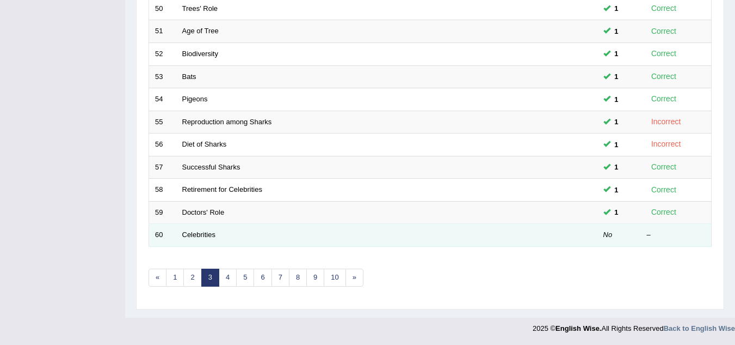
click at [223, 241] on td "Celebrities" at bounding box center [346, 235] width 340 height 23
click at [206, 235] on link "Celebrities" at bounding box center [198, 234] width 33 height 8
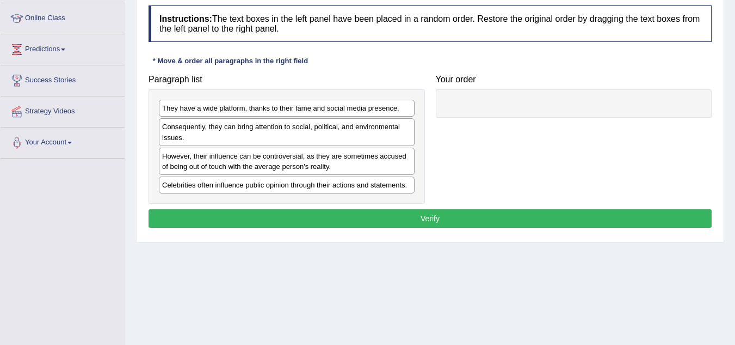
scroll to position [148, 0]
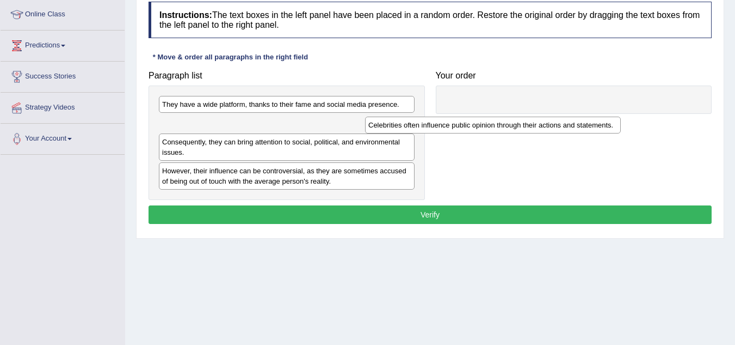
drag, startPoint x: 202, startPoint y: 182, endPoint x: 430, endPoint y: 120, distance: 236.2
click at [430, 120] on div "Celebrities often influence public opinion through their actions and statements." at bounding box center [493, 124] width 256 height 17
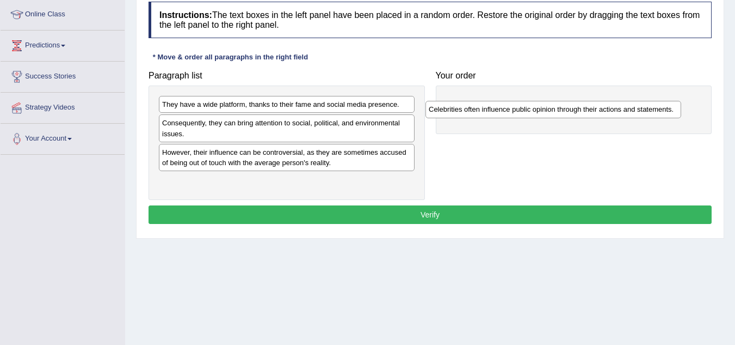
drag, startPoint x: 170, startPoint y: 122, endPoint x: 439, endPoint y: 109, distance: 269.2
click at [439, 109] on div "Celebrities often influence public opinion through their actions and statements." at bounding box center [554, 109] width 256 height 17
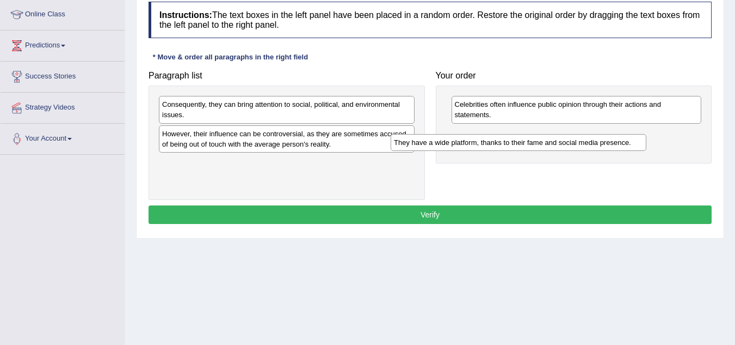
drag, startPoint x: 250, startPoint y: 103, endPoint x: 482, endPoint y: 142, distance: 235.0
click at [482, 142] on div "They have a wide platform, thanks to their fame and social media presence." at bounding box center [519, 142] width 256 height 17
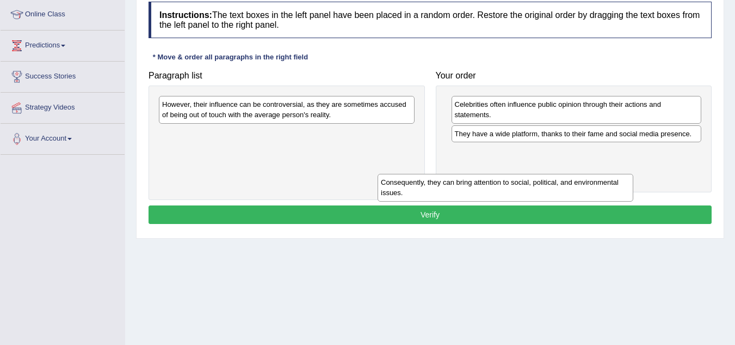
drag, startPoint x: 257, startPoint y: 118, endPoint x: 476, endPoint y: 198, distance: 233.0
click at [476, 198] on div "Consequently, they can bring attention to social, political, and environmental …" at bounding box center [506, 187] width 256 height 27
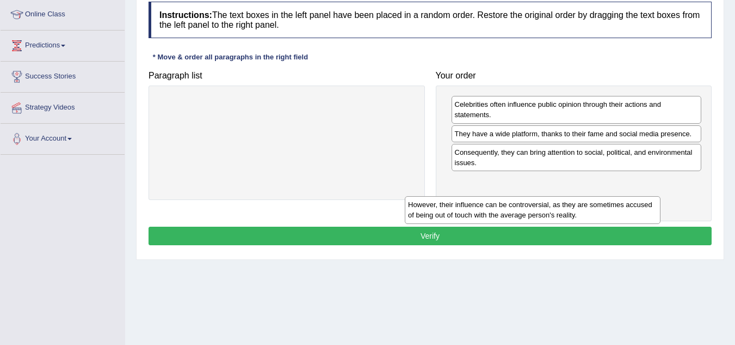
drag, startPoint x: 263, startPoint y: 115, endPoint x: 509, endPoint y: 232, distance: 272.2
click at [509, 223] on div "However, their influence can be controversial, as they are sometimes accused of…" at bounding box center [533, 209] width 256 height 27
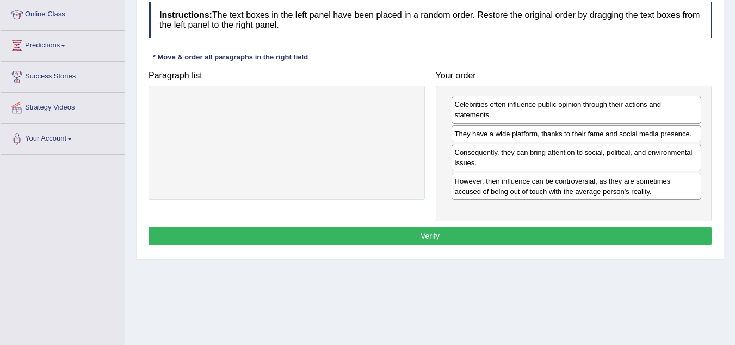
click at [447, 231] on button "Verify" at bounding box center [430, 235] width 563 height 19
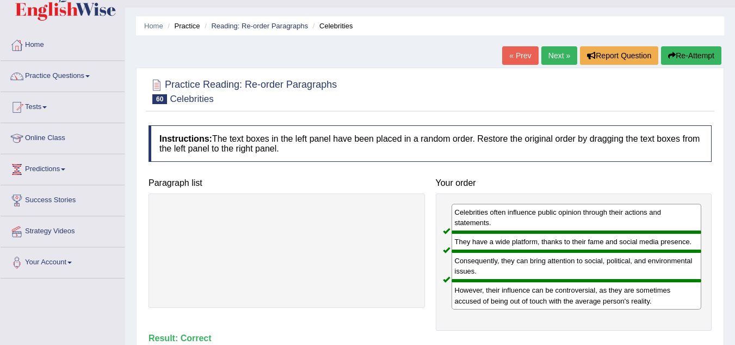
scroll to position [23, 0]
